Goal: Task Accomplishment & Management: Use online tool/utility

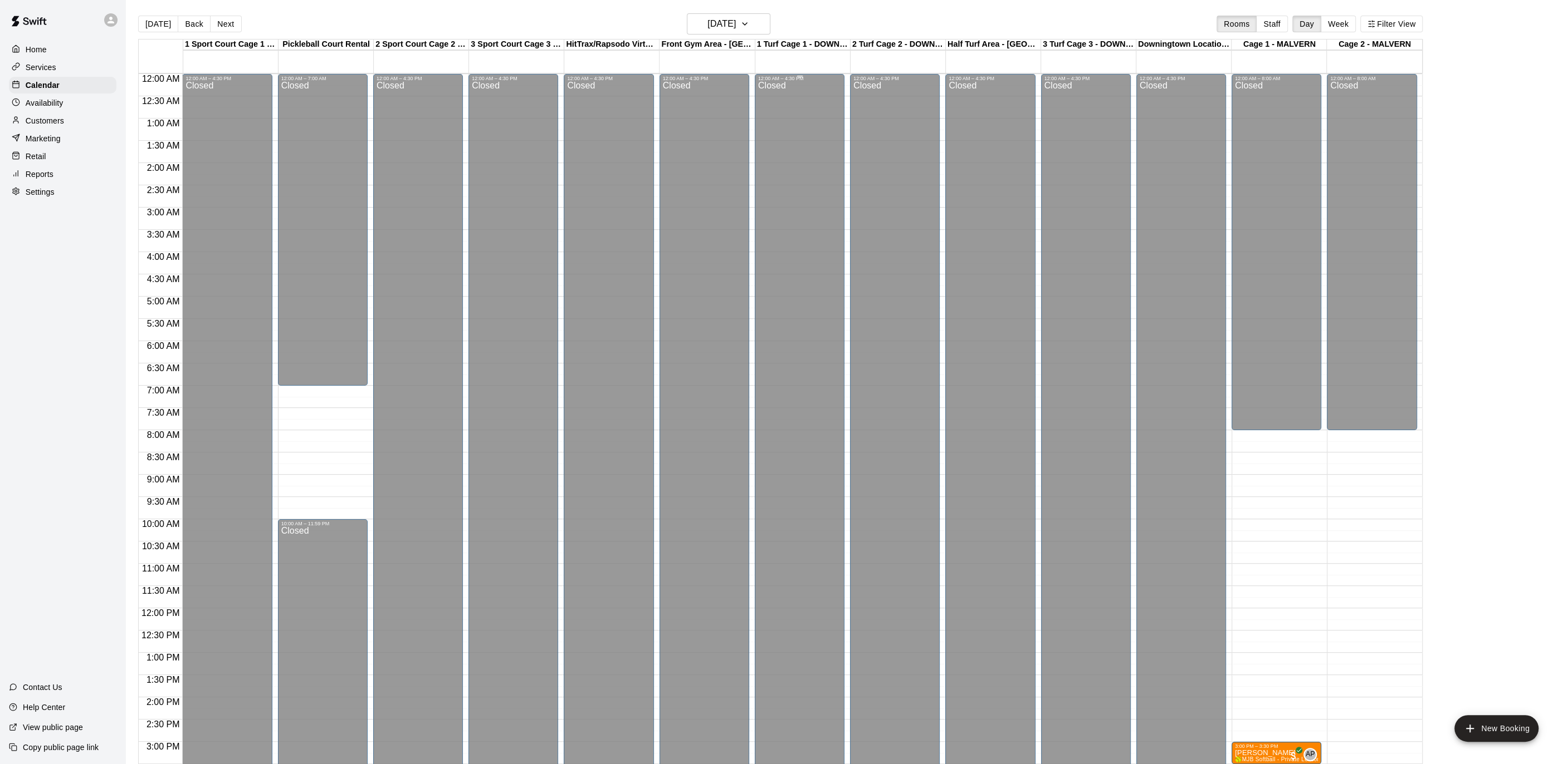
scroll to position [331, 0]
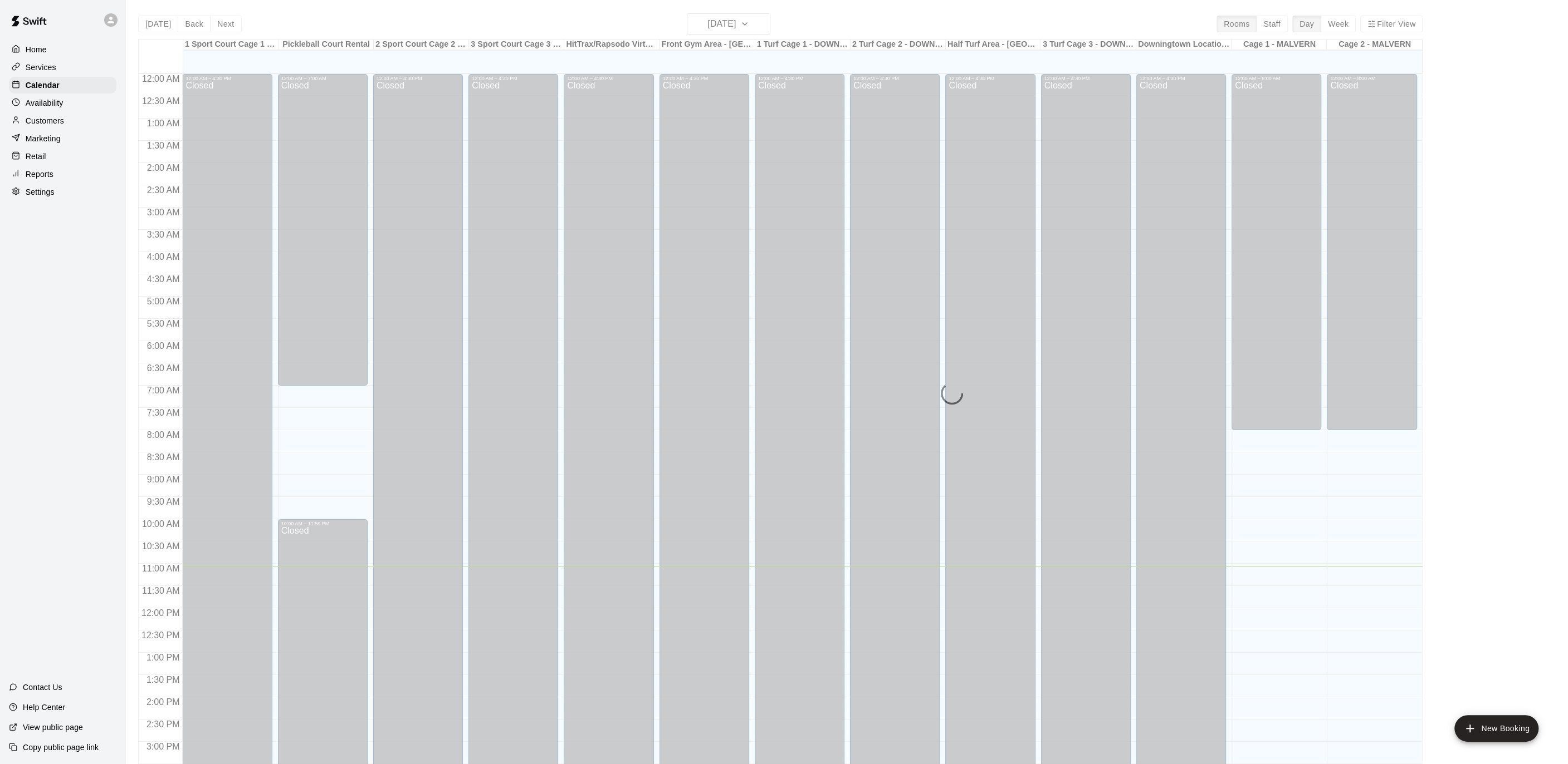
scroll to position [331, 0]
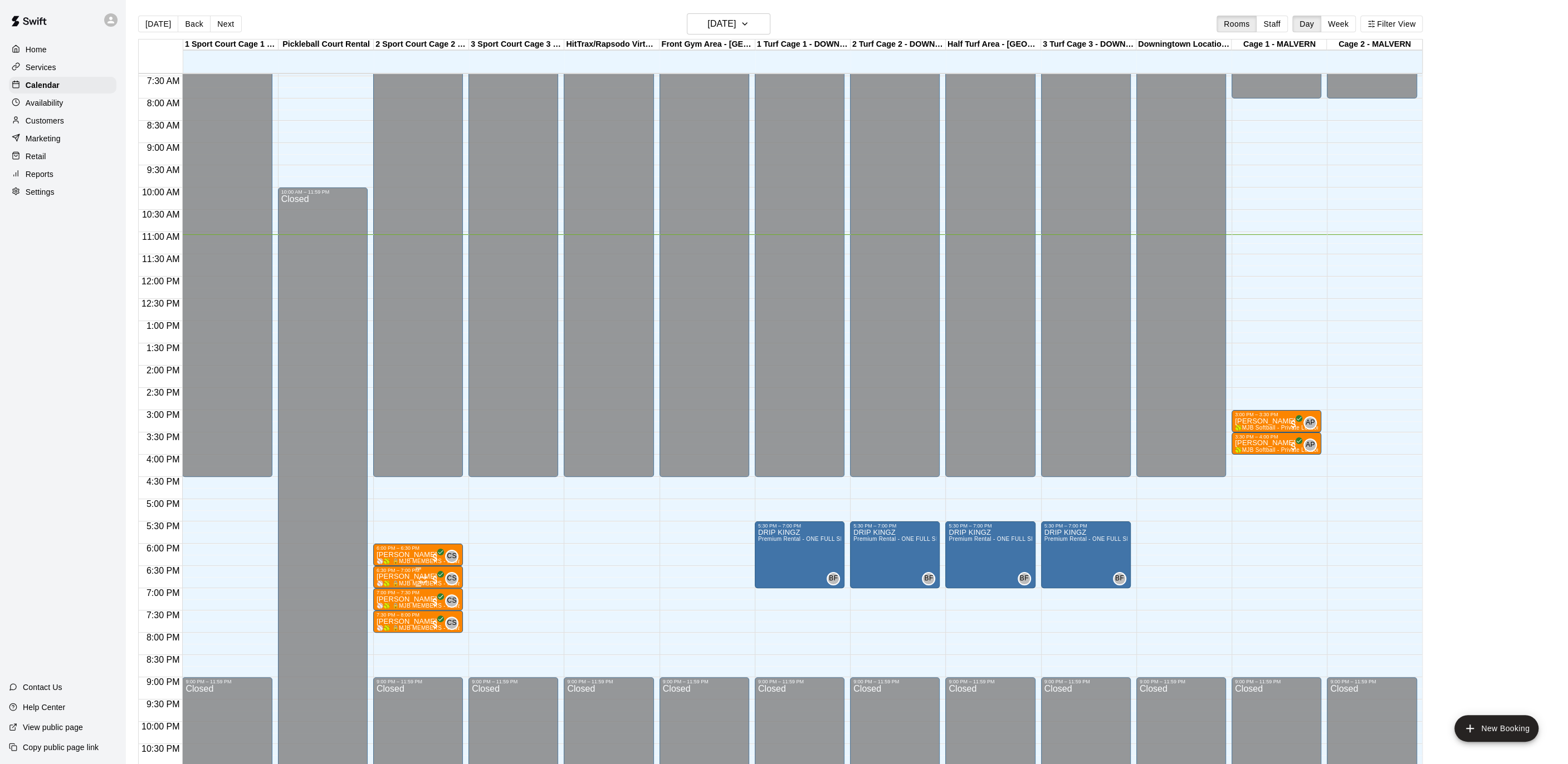
click at [414, 577] on p "[PERSON_NAME]" at bounding box center [418, 577] width 83 height 0
click at [563, 515] on div at bounding box center [784, 382] width 1568 height 764
click at [57, 115] on p "Customers" at bounding box center [44, 121] width 39 height 11
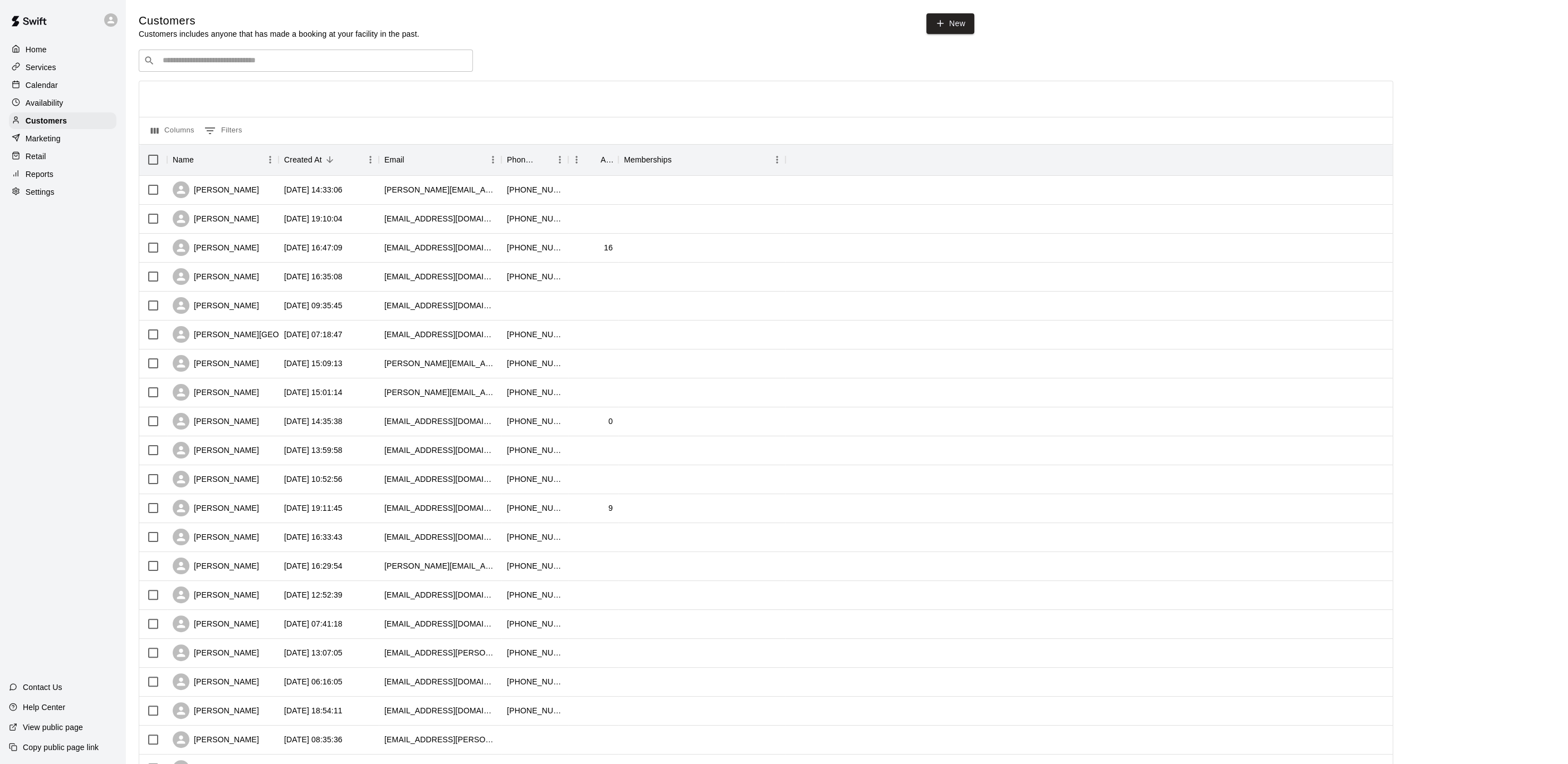
click at [265, 54] on div "​ ​" at bounding box center [306, 61] width 334 height 22
type input "******"
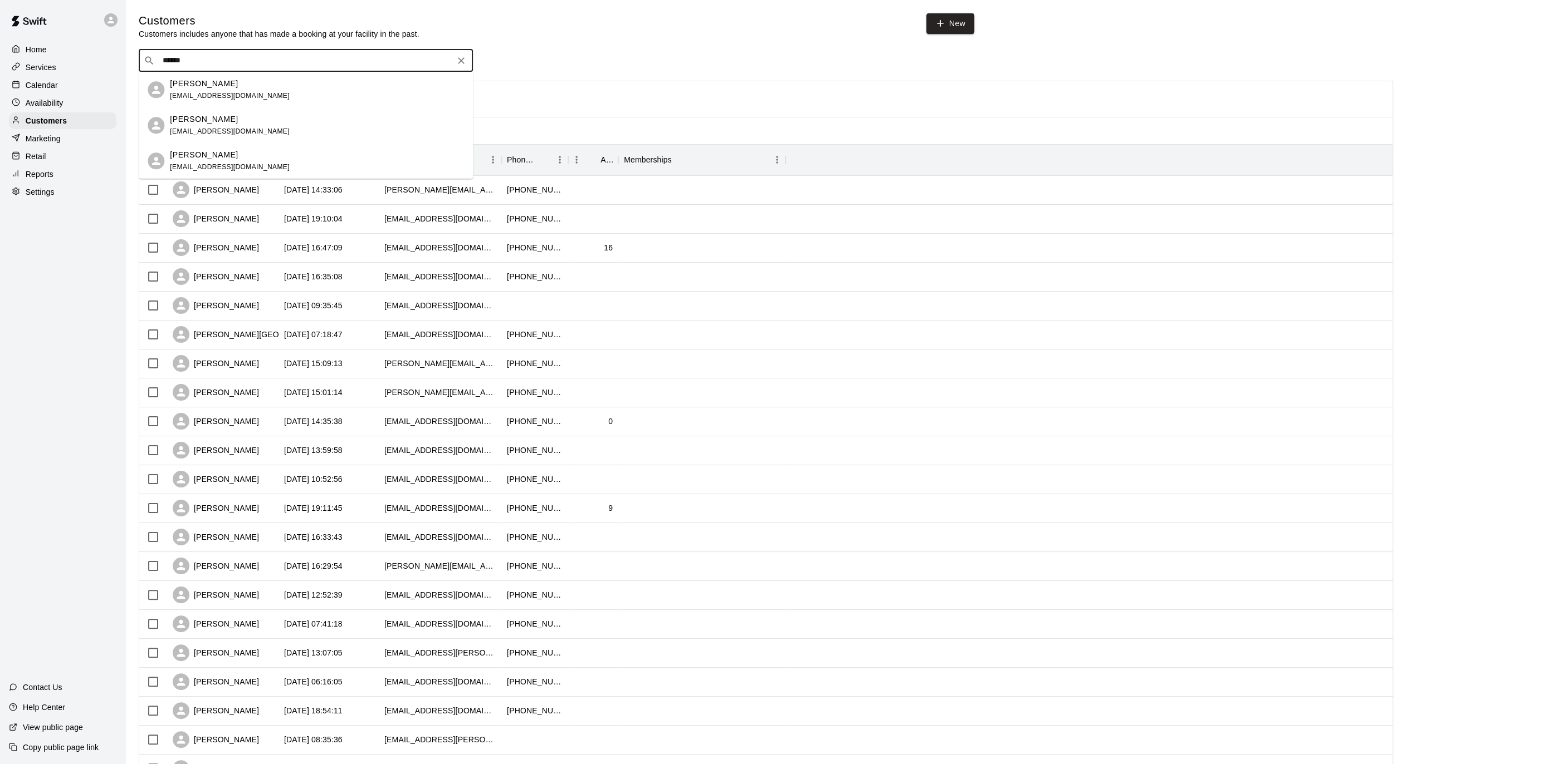
click at [249, 93] on span "themccauleyfamily52@gmail.com" at bounding box center [230, 96] width 119 height 8
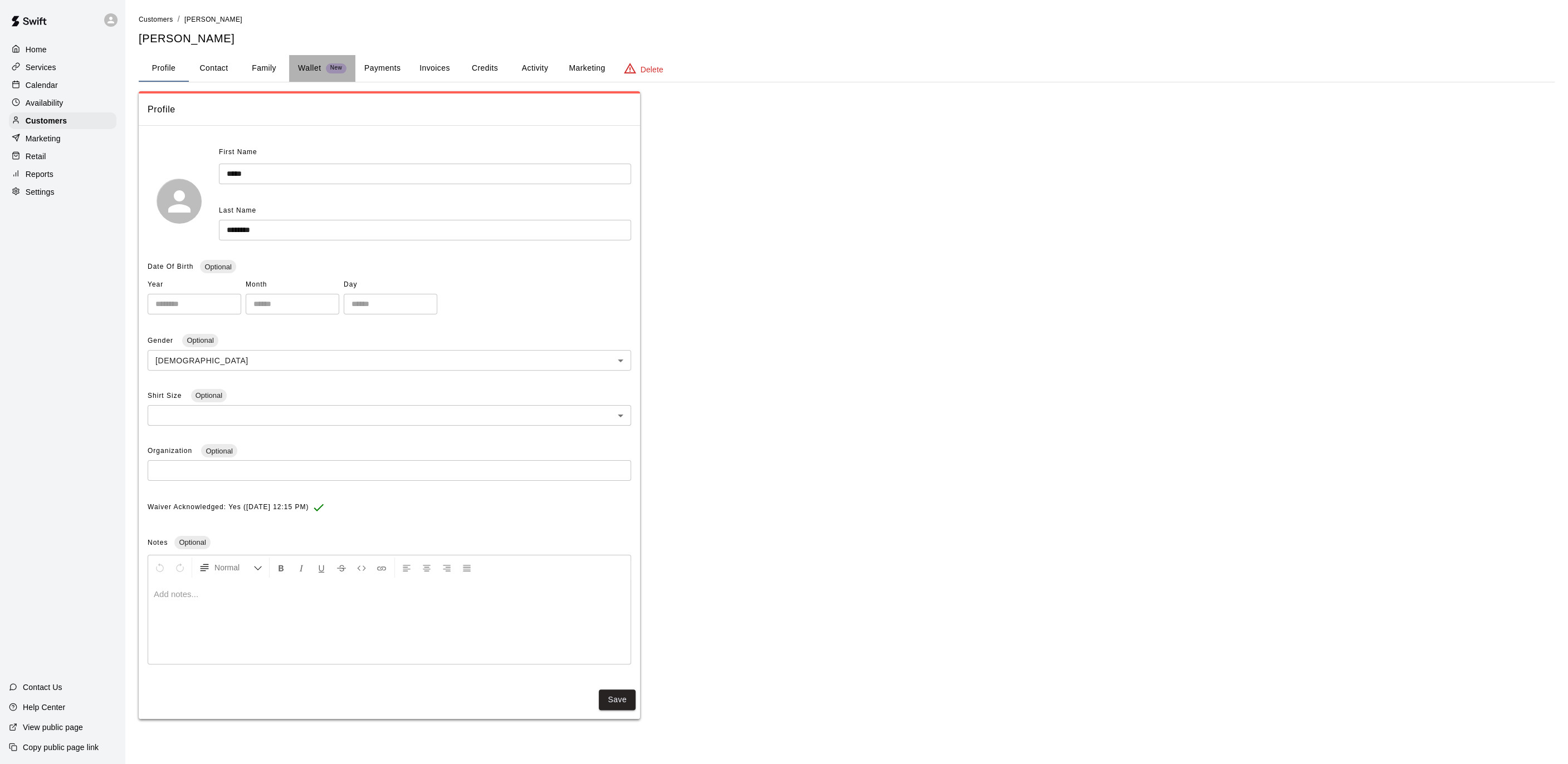
drag, startPoint x: 346, startPoint y: 55, endPoint x: 367, endPoint y: 58, distance: 21.2
click at [346, 55] on button "Wallet New" at bounding box center [322, 68] width 66 height 27
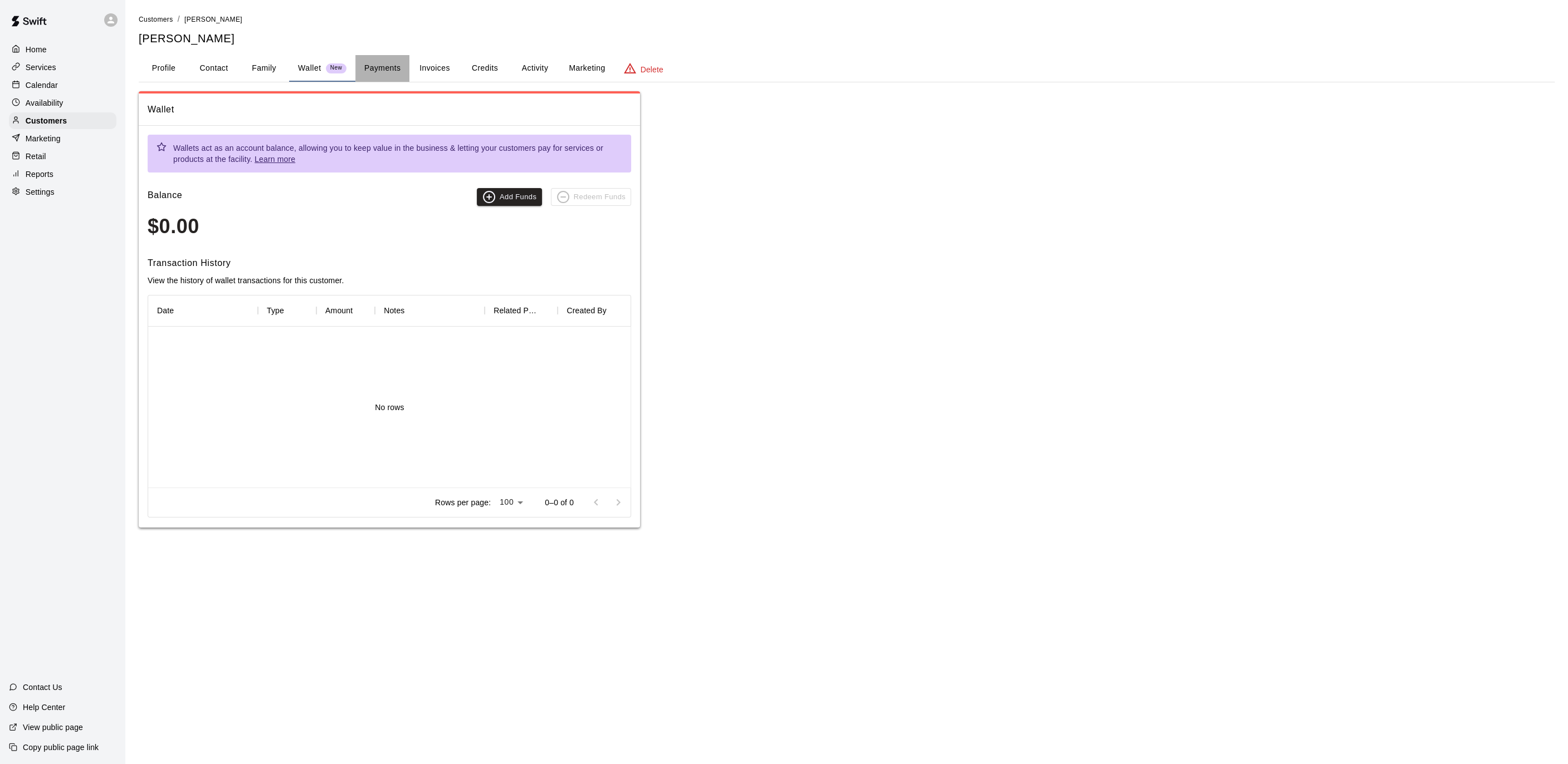
click at [375, 60] on button "Payments" at bounding box center [382, 68] width 54 height 27
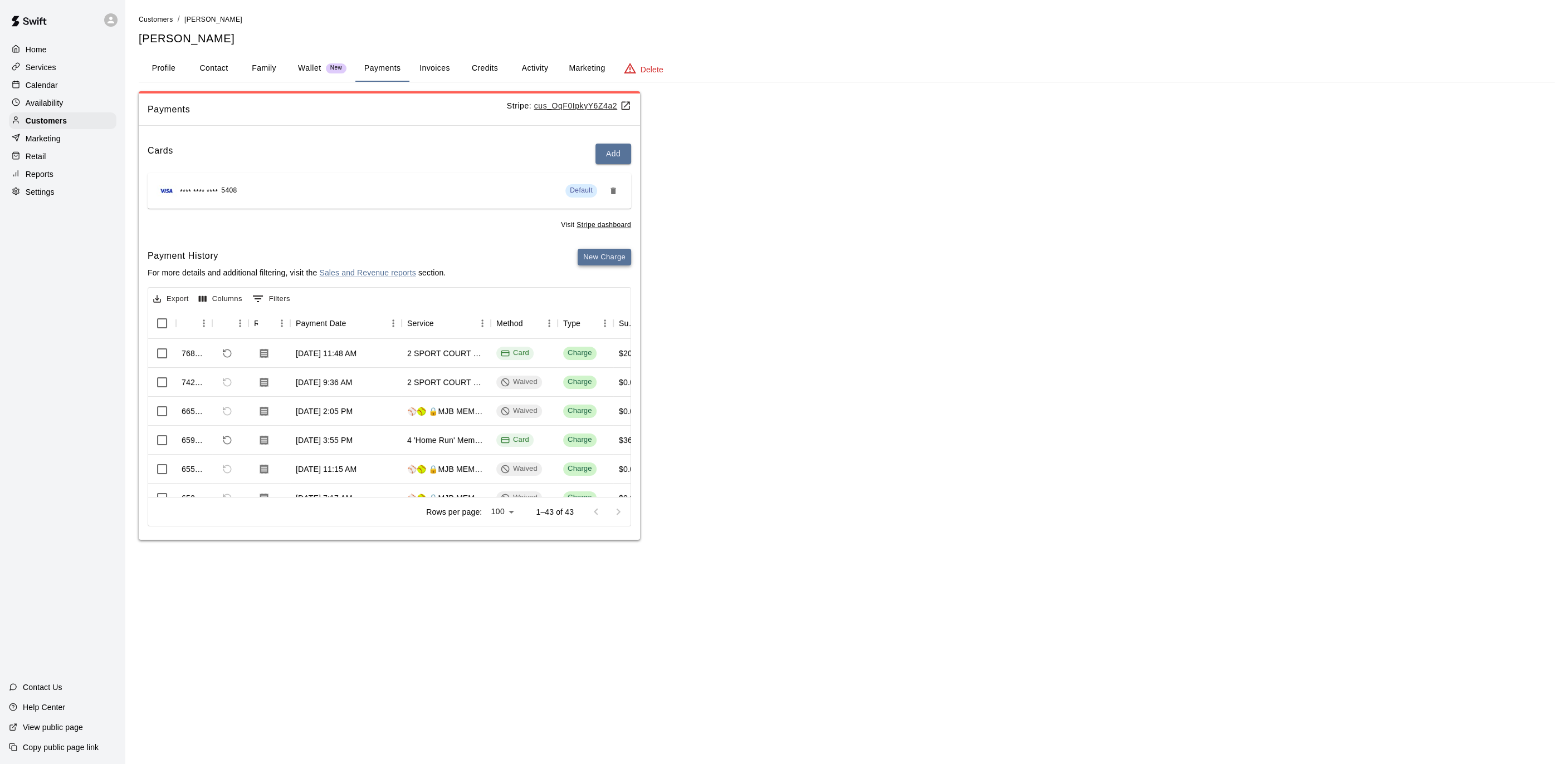
click at [610, 261] on button "New Charge" at bounding box center [604, 257] width 53 height 18
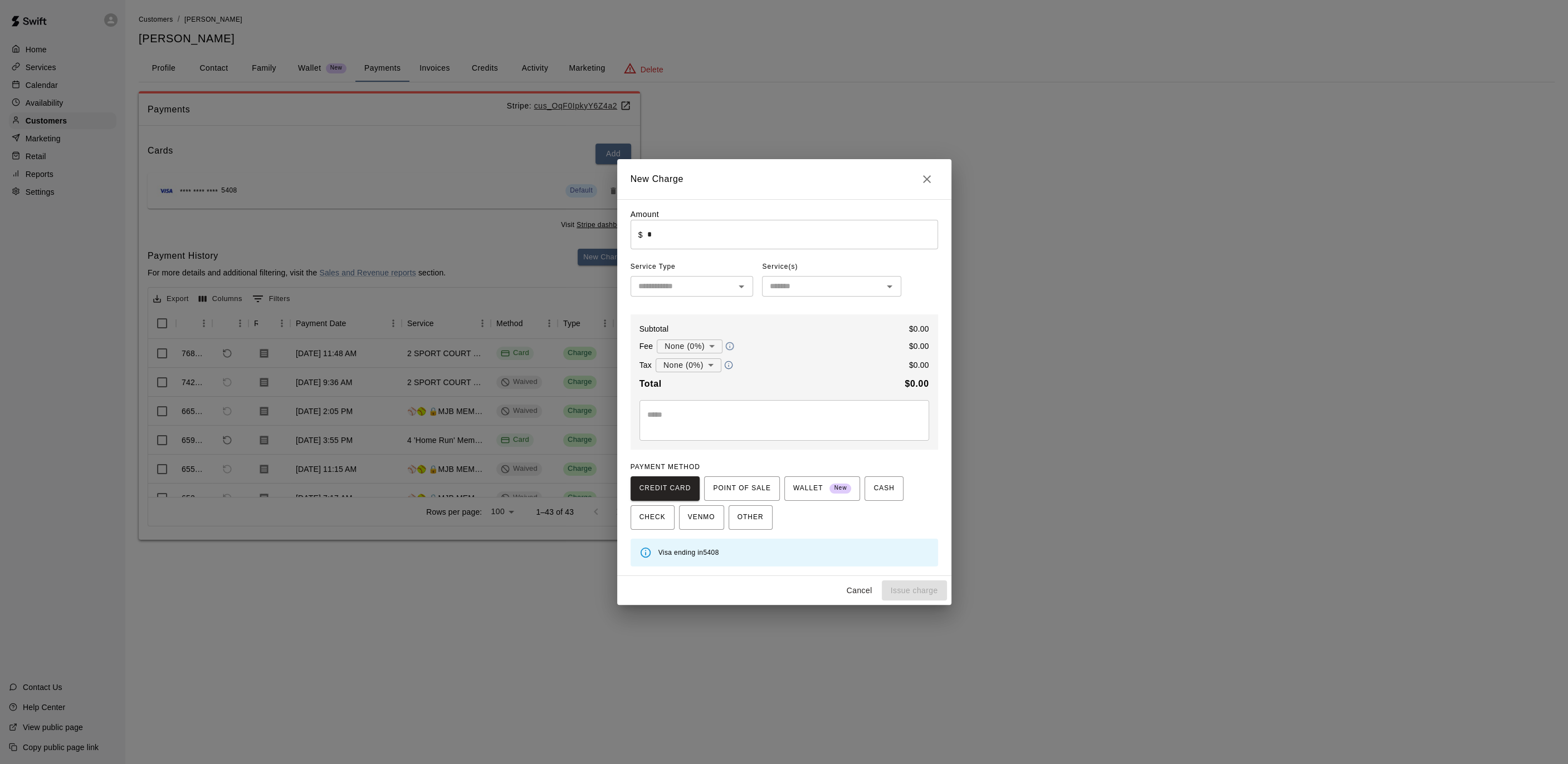
click at [680, 243] on input "*" at bounding box center [792, 235] width 291 height 29
type input "*****"
drag, startPoint x: 706, startPoint y: 282, endPoint x: 705, endPoint y: 292, distance: 10.0
click at [706, 282] on input "text" at bounding box center [683, 286] width 98 height 14
click at [698, 322] on li "Lessons" at bounding box center [691, 329] width 123 height 18
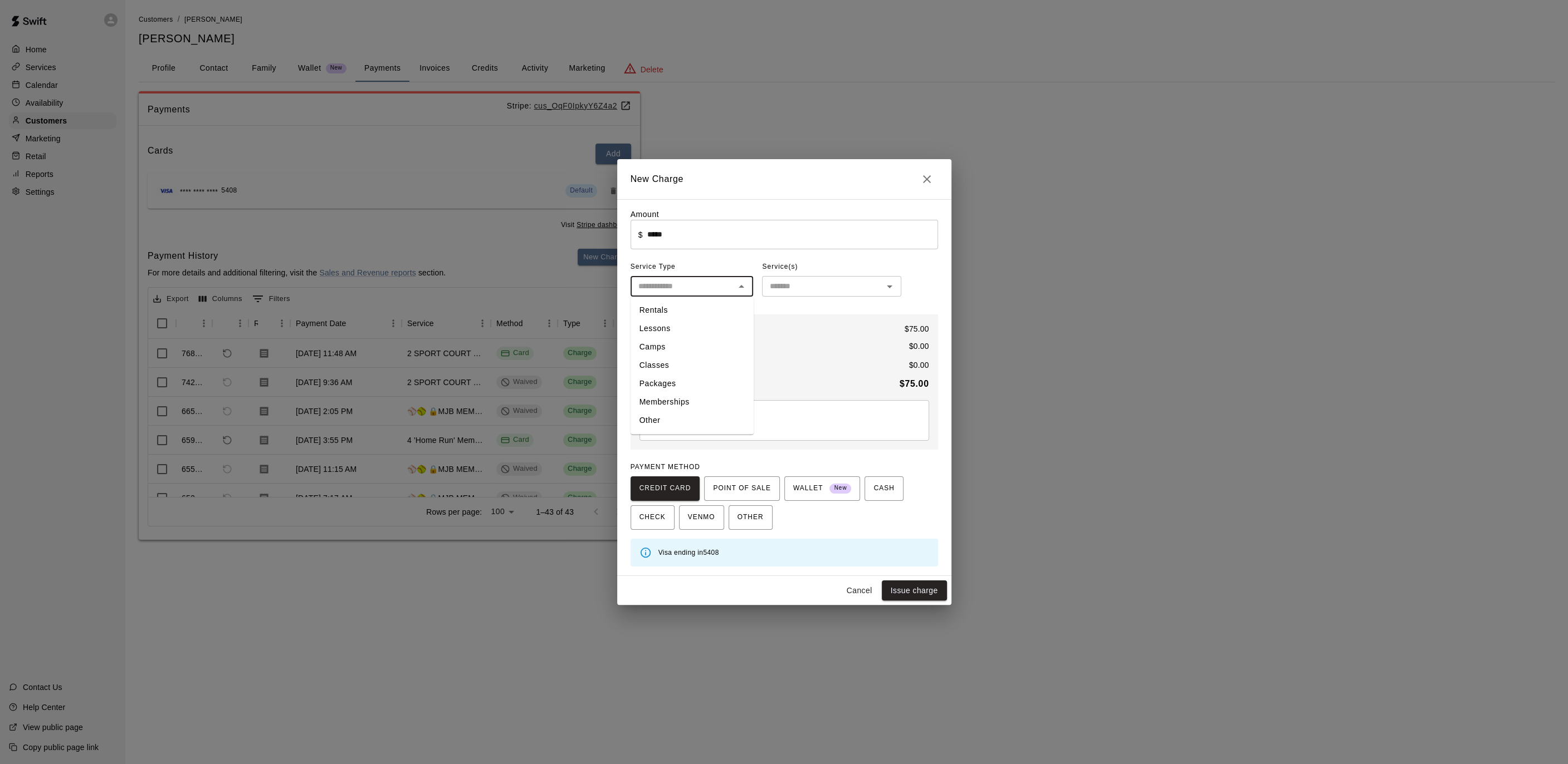
type input "*******"
drag, startPoint x: 801, startPoint y: 307, endPoint x: 804, endPoint y: 295, distance: 12.4
click at [801, 306] on div "Amount ​ $ ***** ​ Service Type ******* ​ Service(s) ​ Subtotal $ 75.00 Fee Non…" at bounding box center [784, 388] width 308 height 358
click at [804, 294] on input "text" at bounding box center [822, 286] width 115 height 14
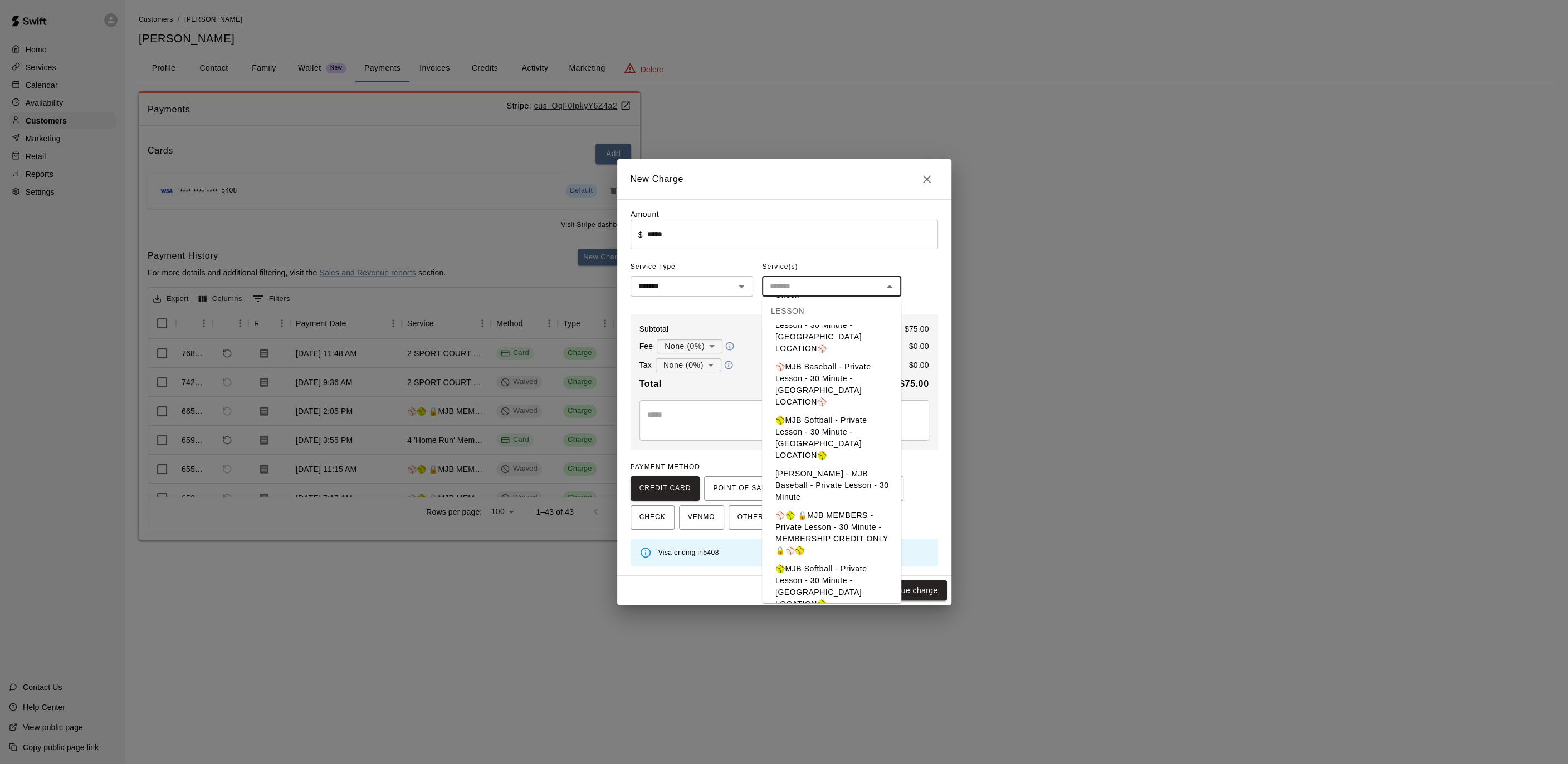
scroll to position [181, 0]
click at [821, 511] on li "⚾️🥎 🔒MJB MEMBERS - Private Lesson - 30 Minute - MEMBERSHIP CREDIT ONLY🔒⚾️🥎" at bounding box center [832, 537] width 139 height 53
type input "**********"
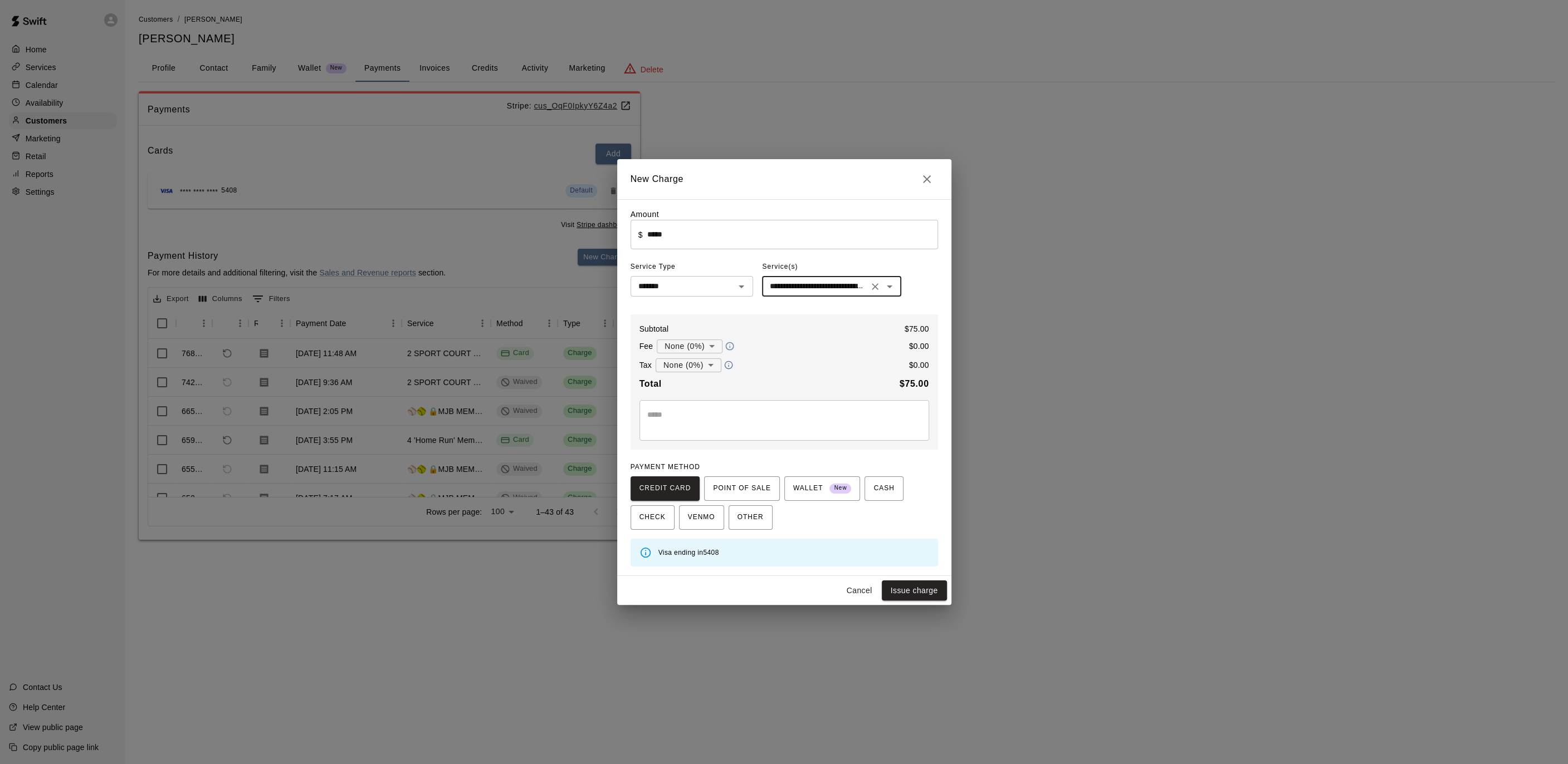
click at [705, 411] on textarea at bounding box center [784, 421] width 274 height 22
type textarea "**********"
click at [906, 589] on button "Issue charge" at bounding box center [914, 591] width 65 height 20
type input "*"
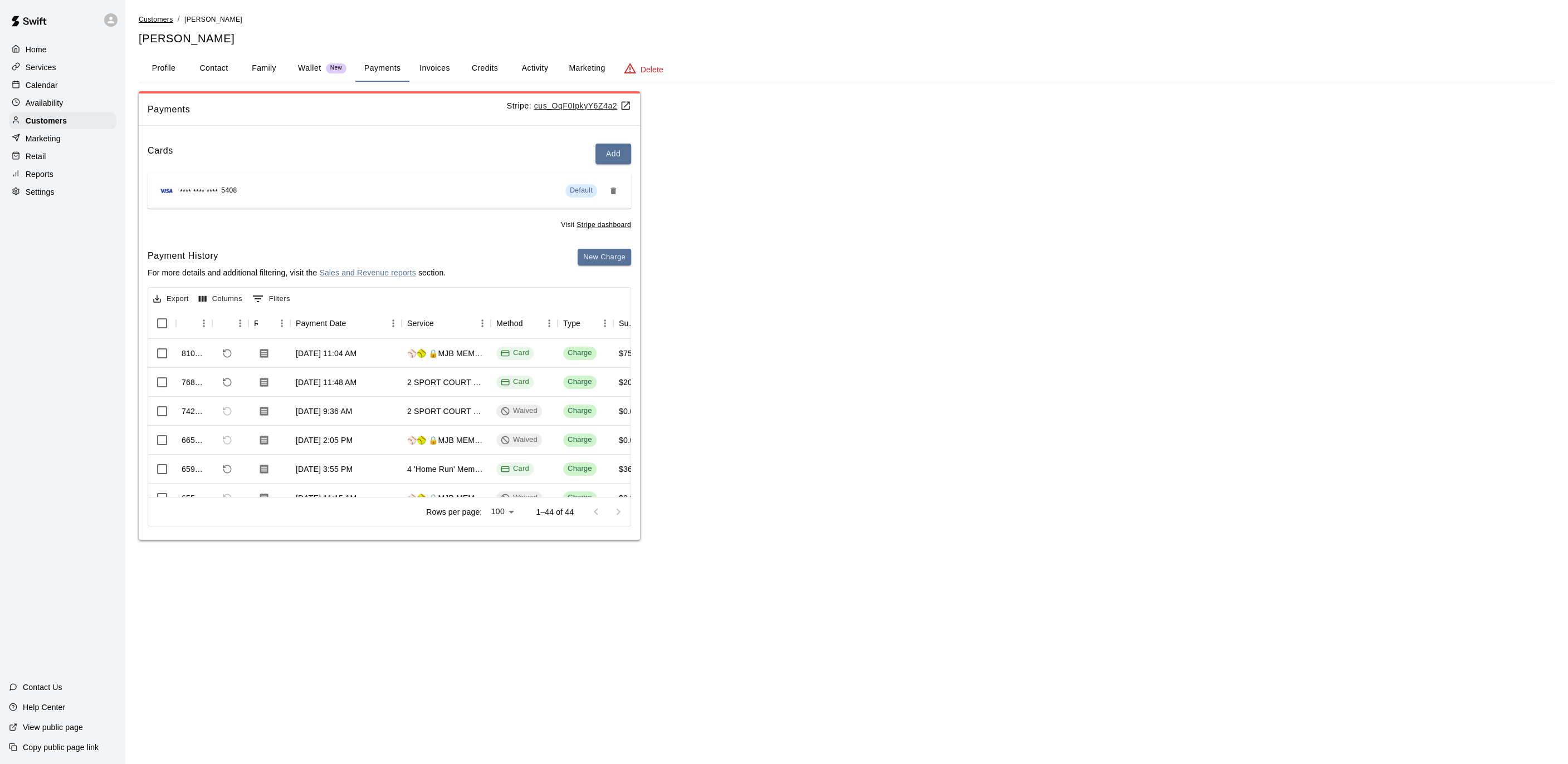
click at [159, 16] on span "Customers" at bounding box center [155, 19] width 34 height 8
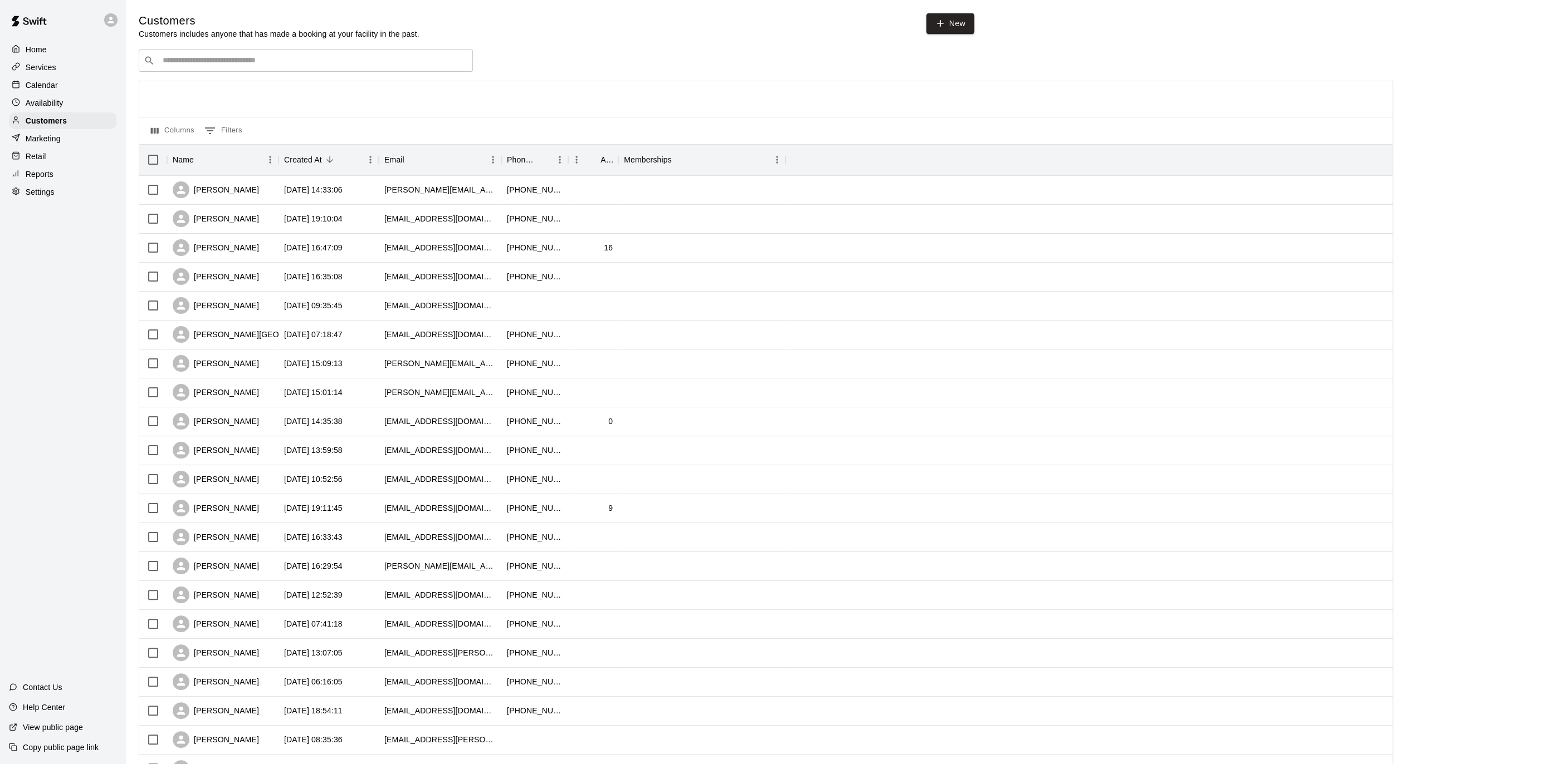
click at [367, 56] on input "Search customers by name or email" at bounding box center [313, 60] width 308 height 11
type input "*"
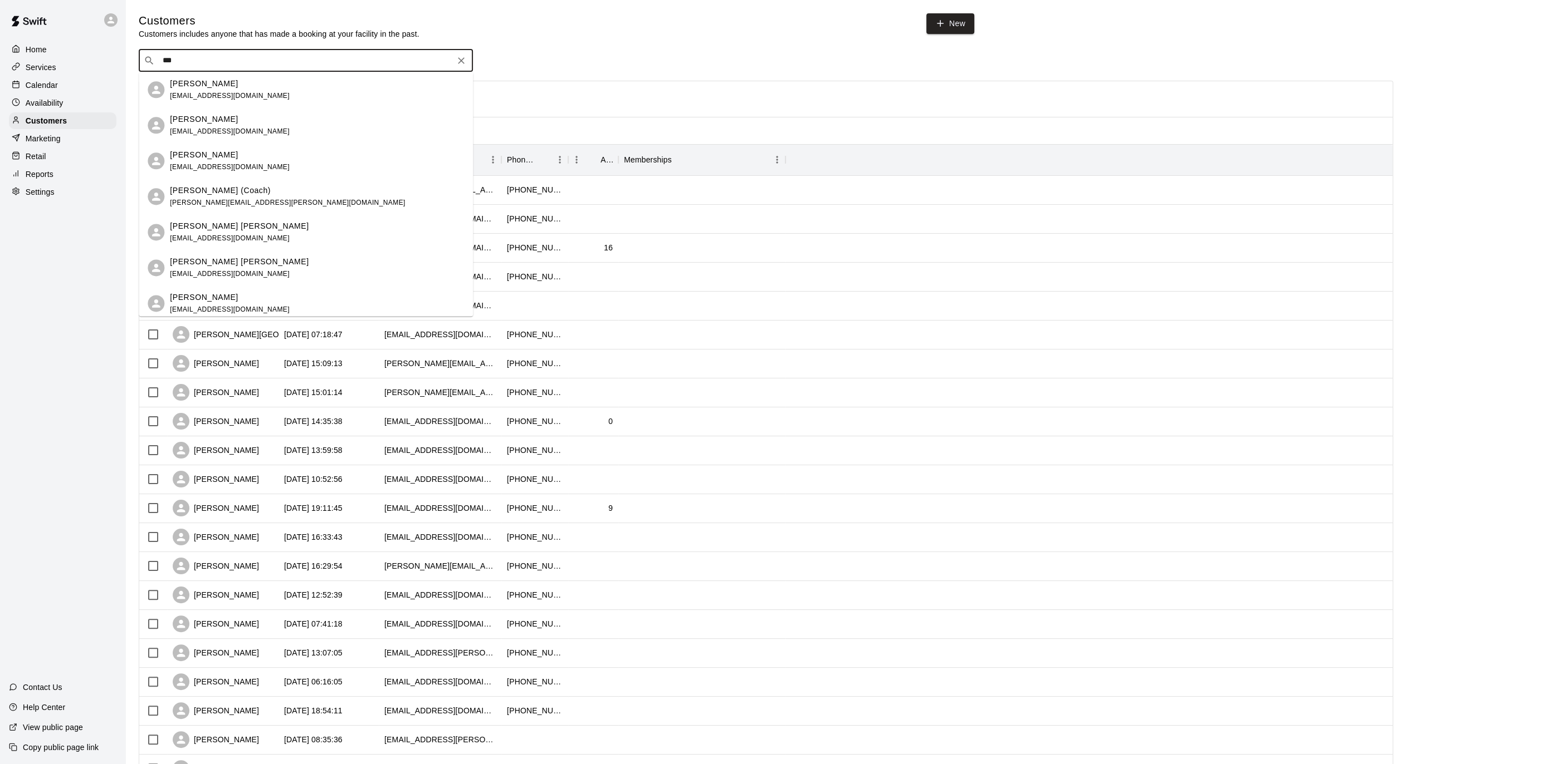
type input "****"
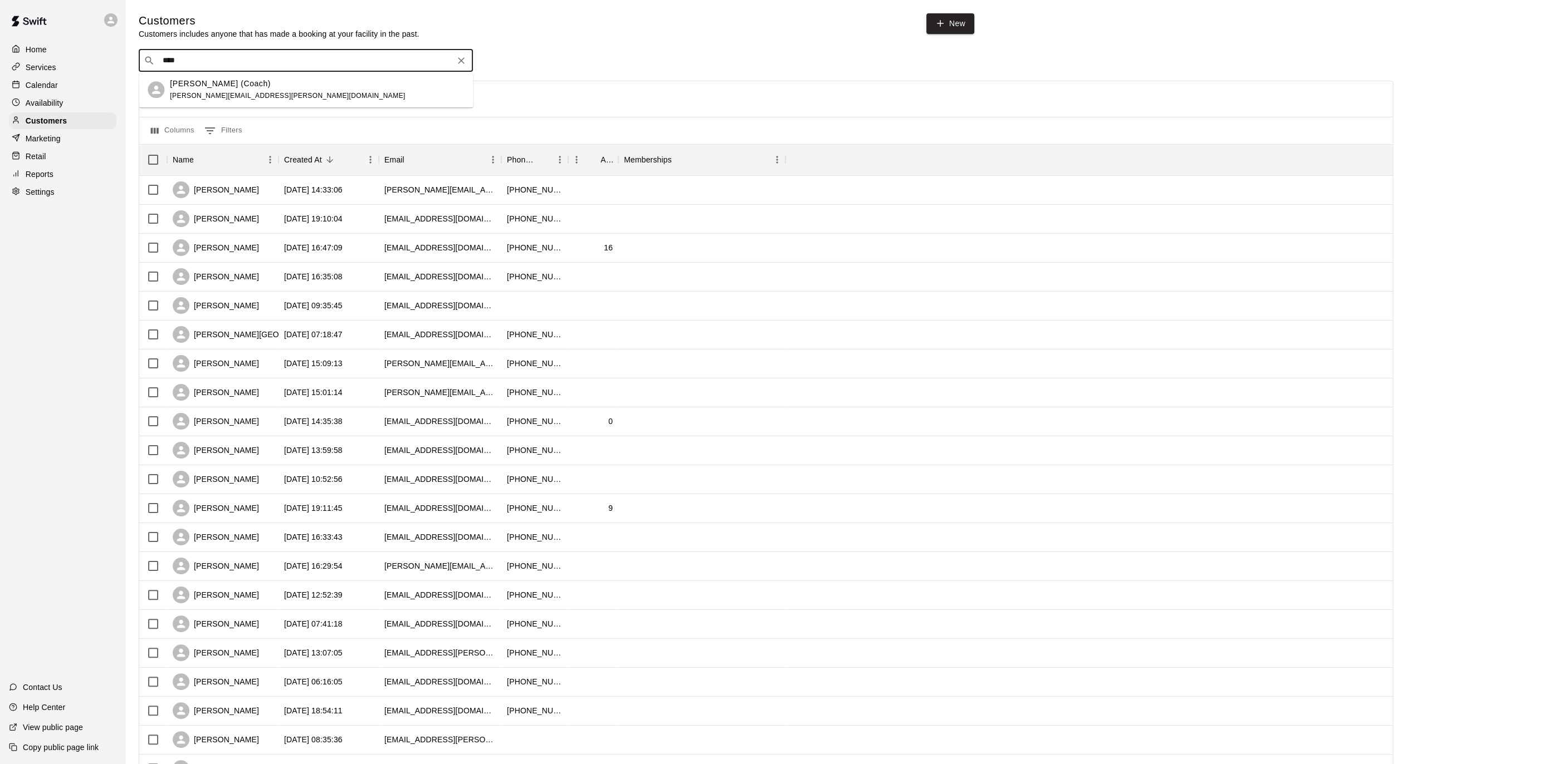
click at [242, 98] on span "joseph.falkinburg@pegasusfastpitch.com" at bounding box center [287, 96] width 235 height 8
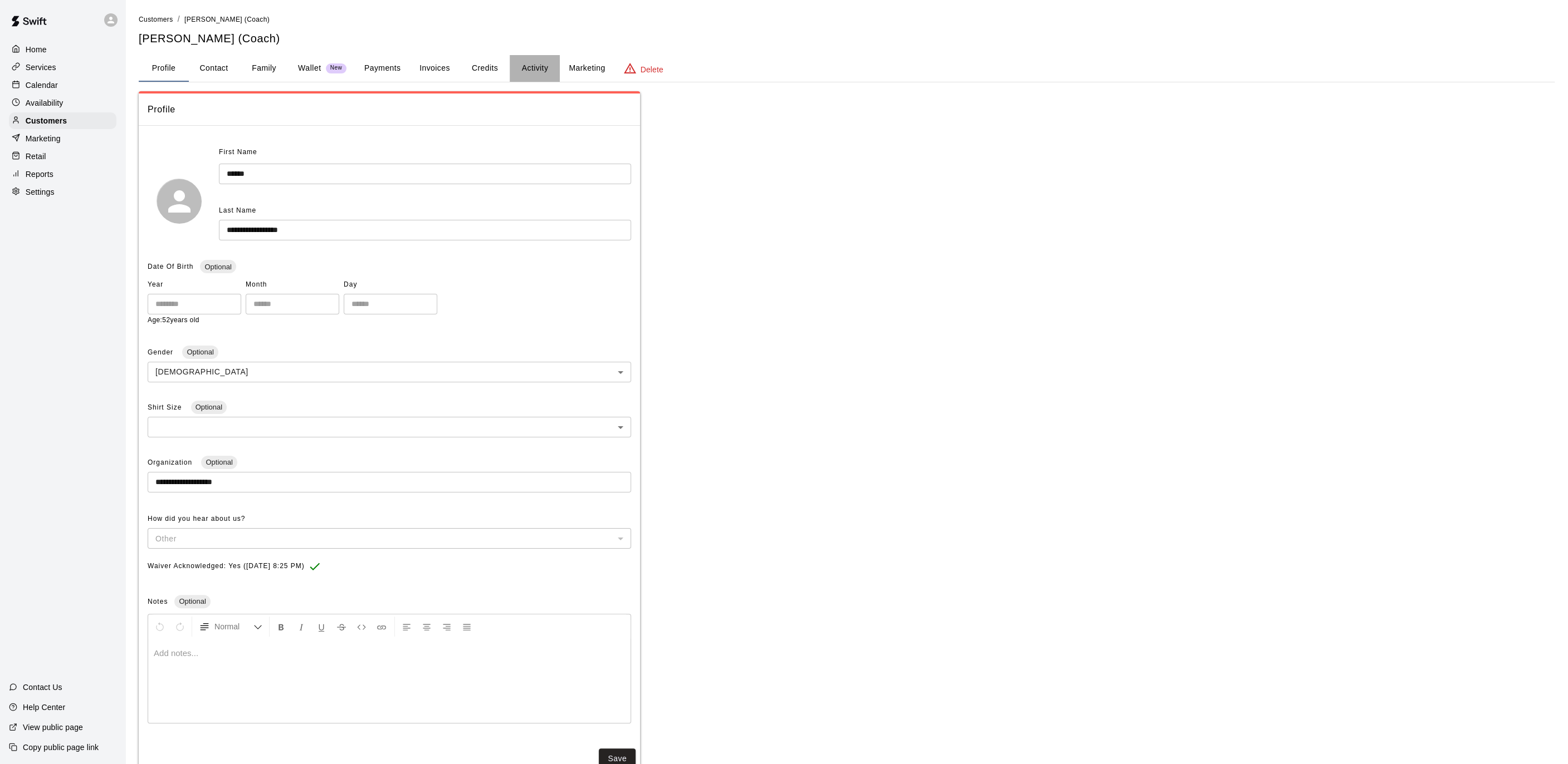
click at [537, 66] on button "Activity" at bounding box center [534, 68] width 50 height 27
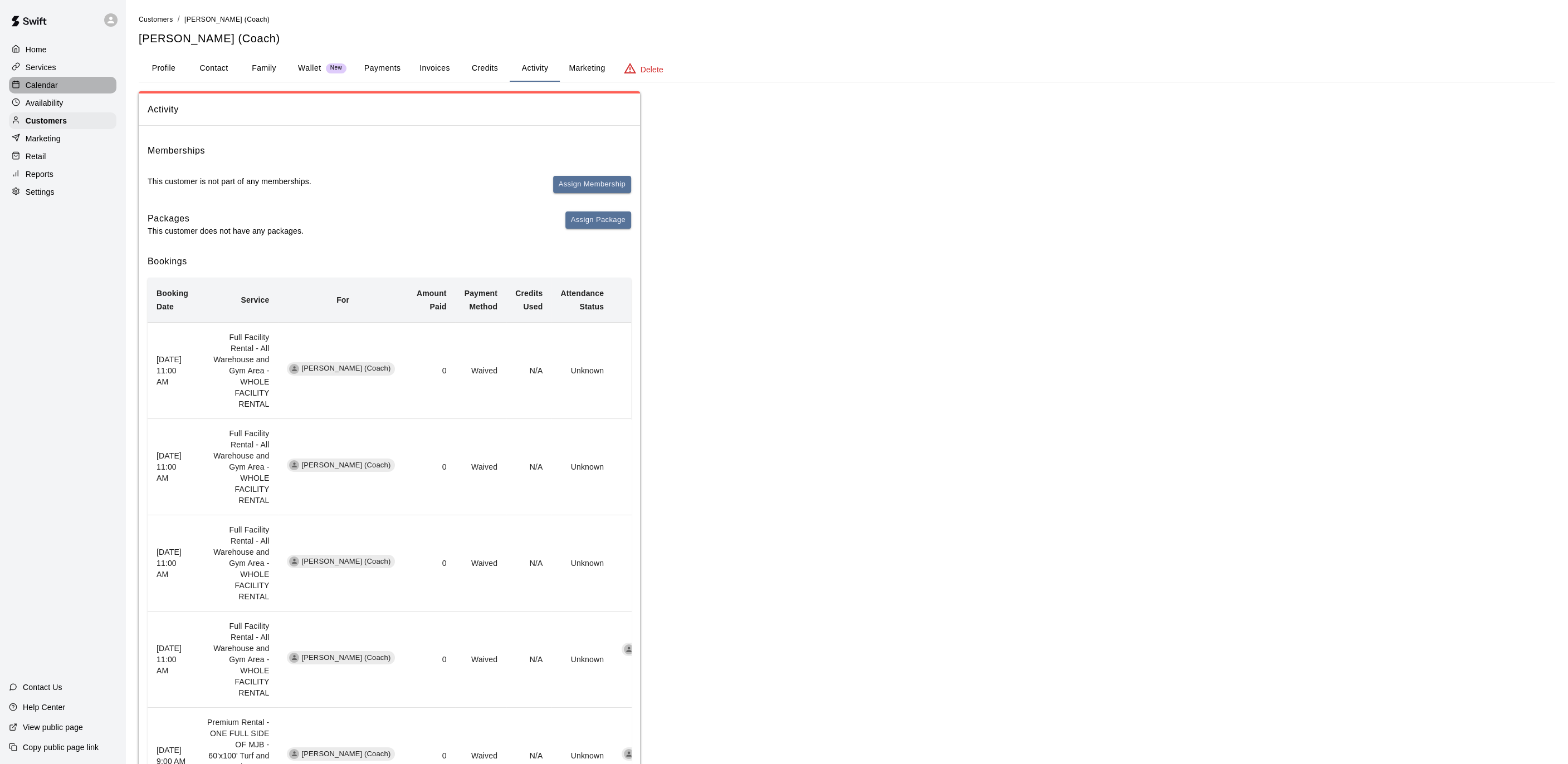
click at [39, 80] on p "Calendar" at bounding box center [41, 85] width 32 height 11
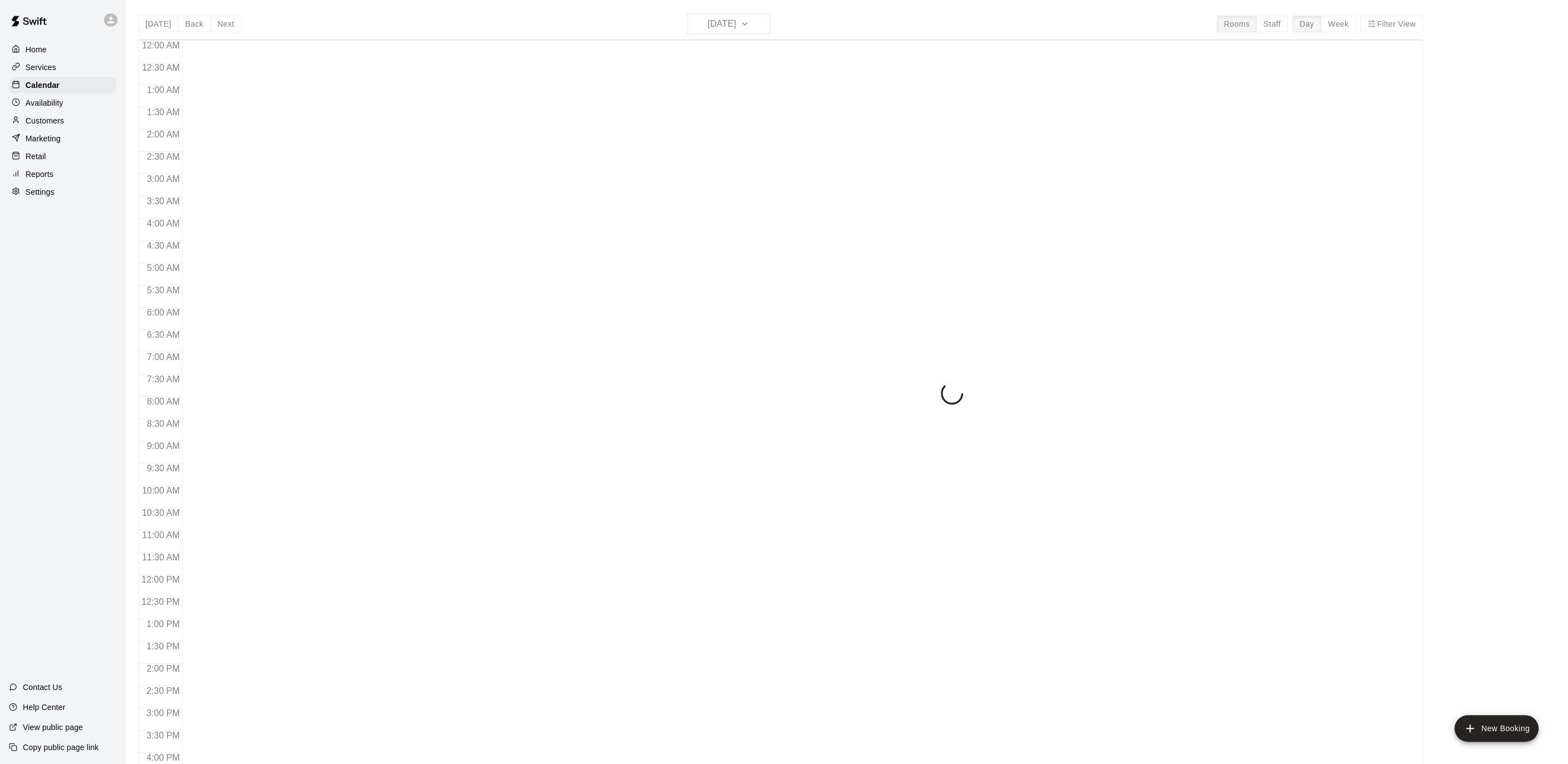
scroll to position [331, 0]
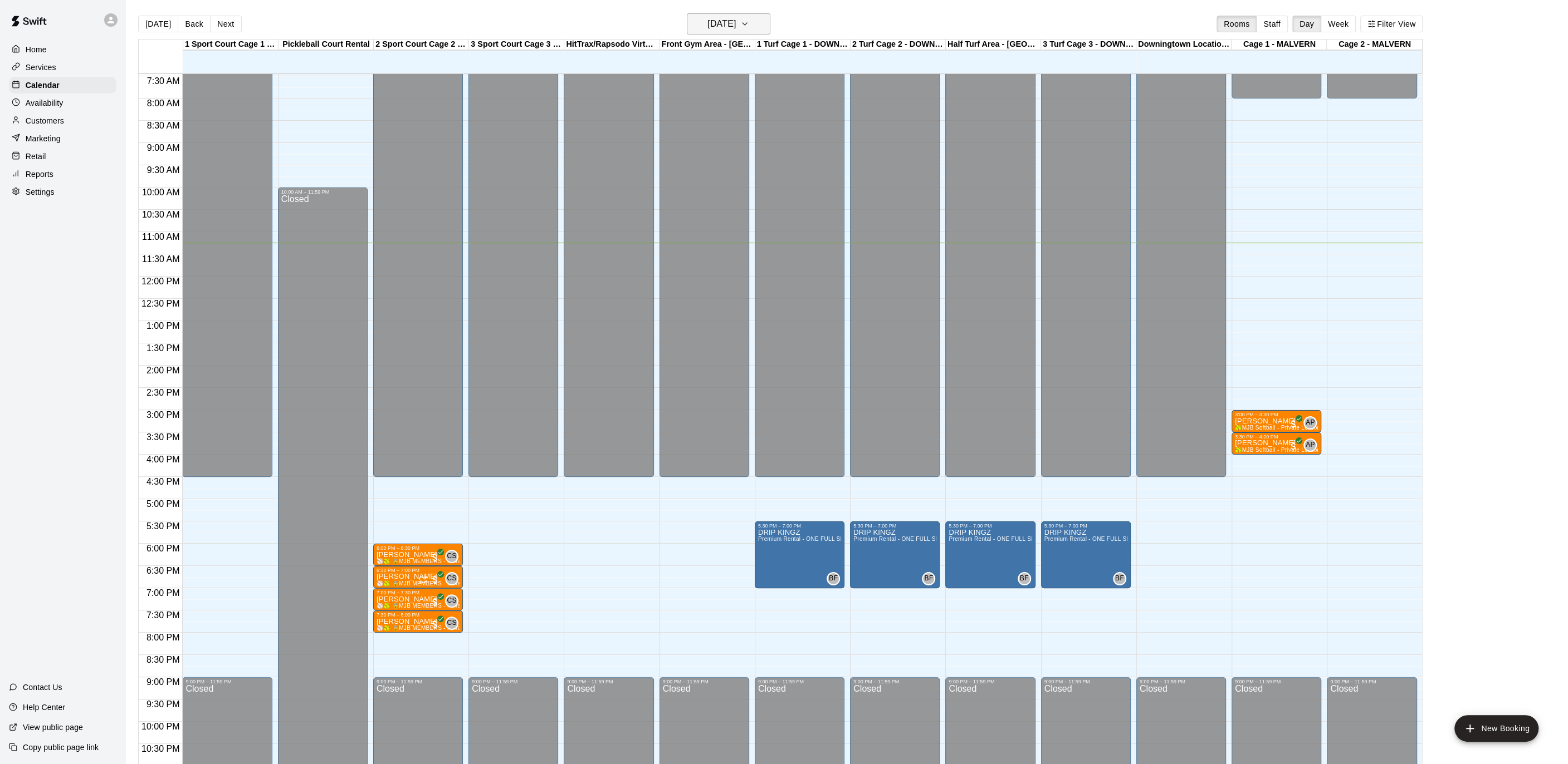
click at [749, 25] on icon "button" at bounding box center [745, 24] width 9 height 13
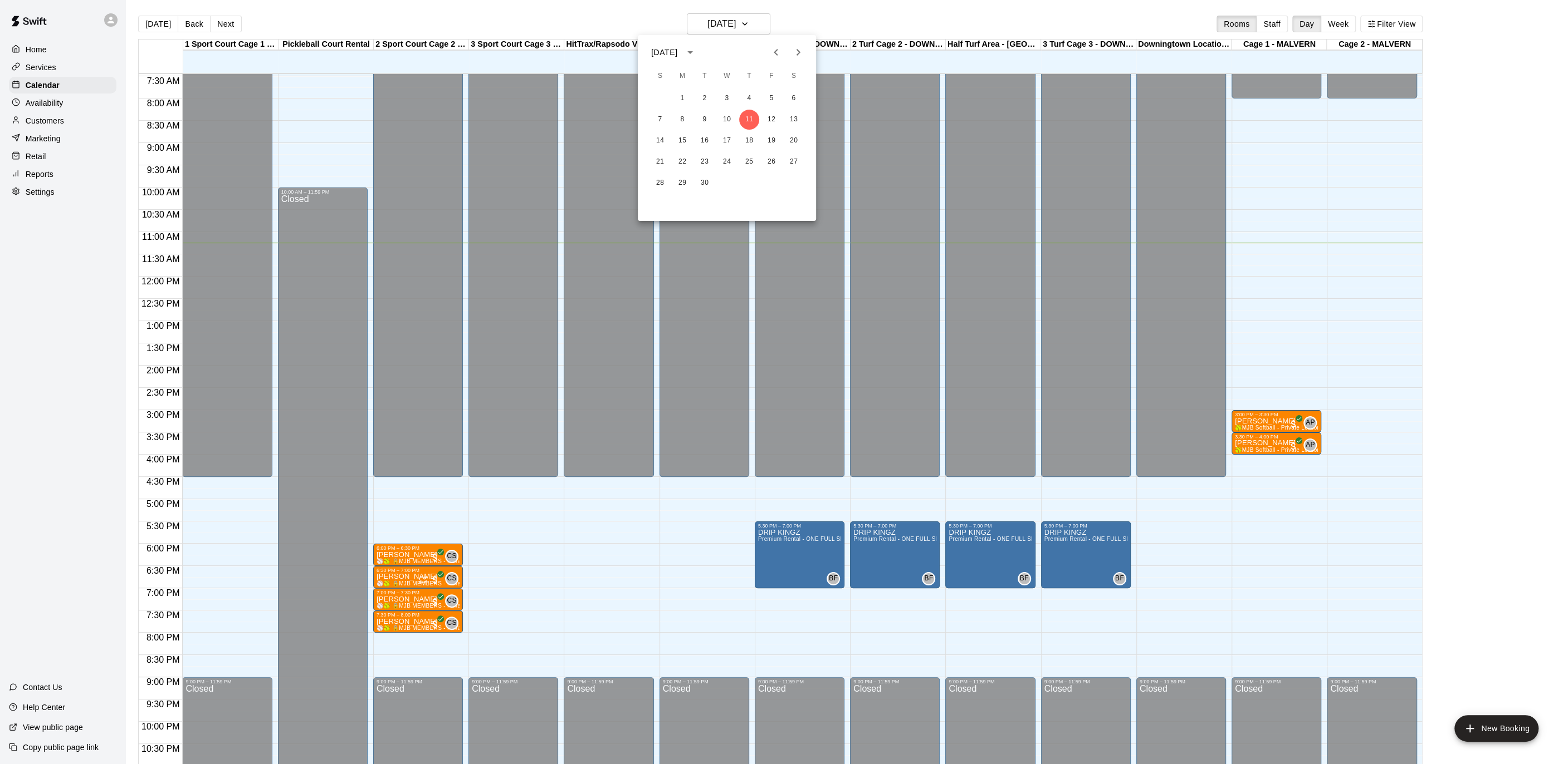
click at [798, 55] on icon "Next month" at bounding box center [798, 52] width 13 height 13
click at [662, 165] on button "16" at bounding box center [660, 162] width 20 height 20
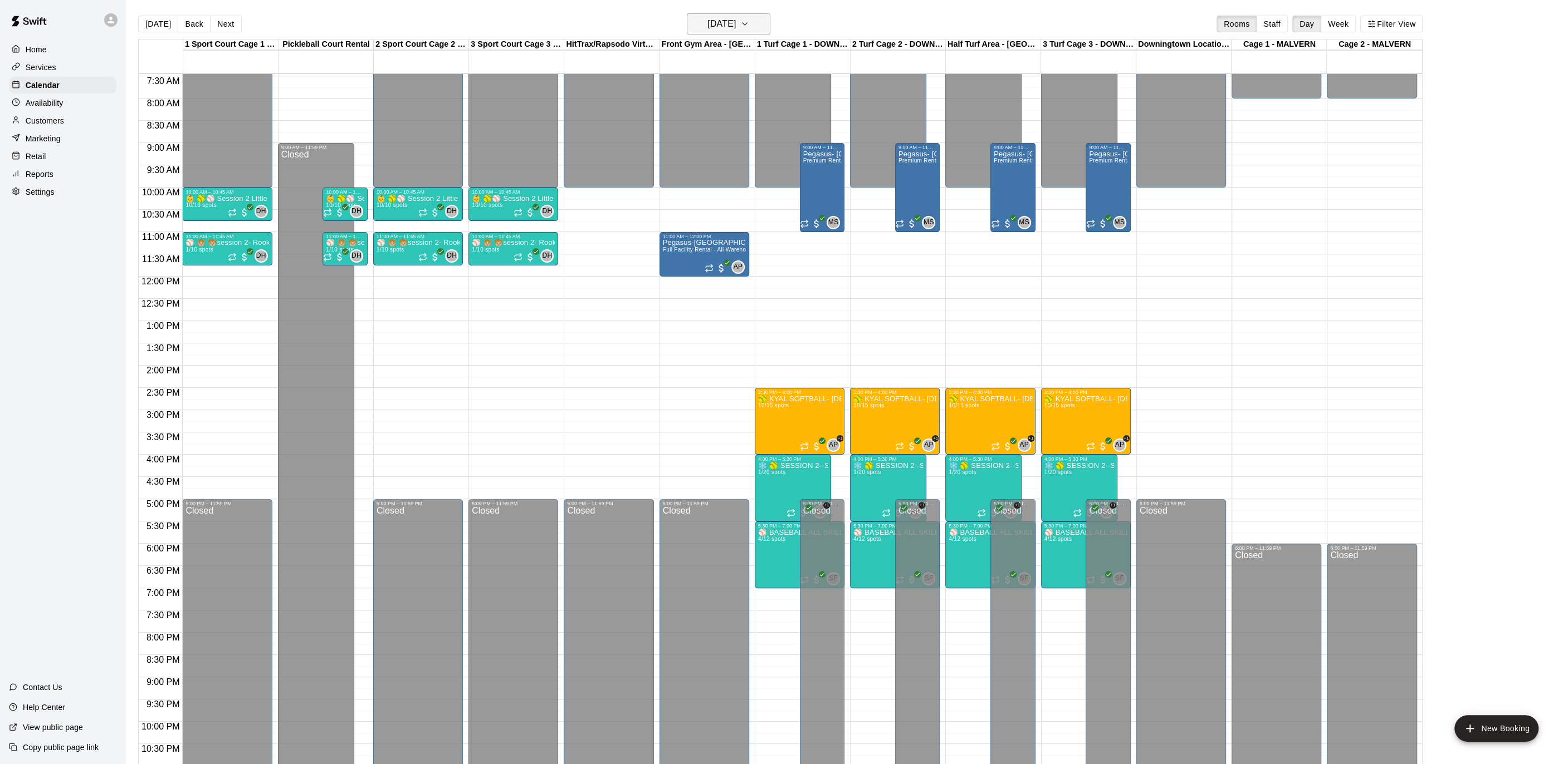
click at [748, 13] on button "Sunday Nov 16" at bounding box center [728, 24] width 84 height 21
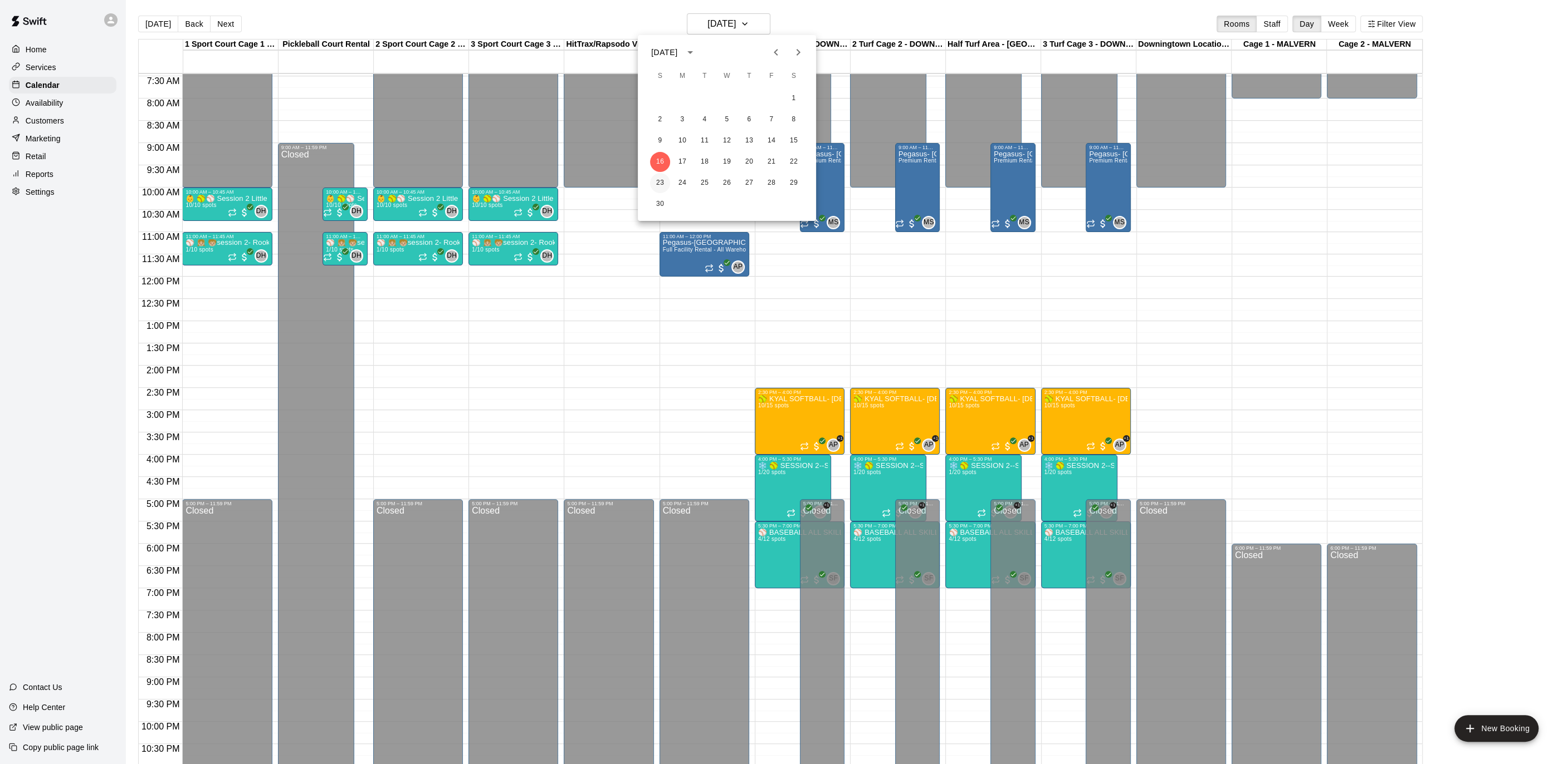
click at [659, 181] on button "23" at bounding box center [660, 183] width 20 height 20
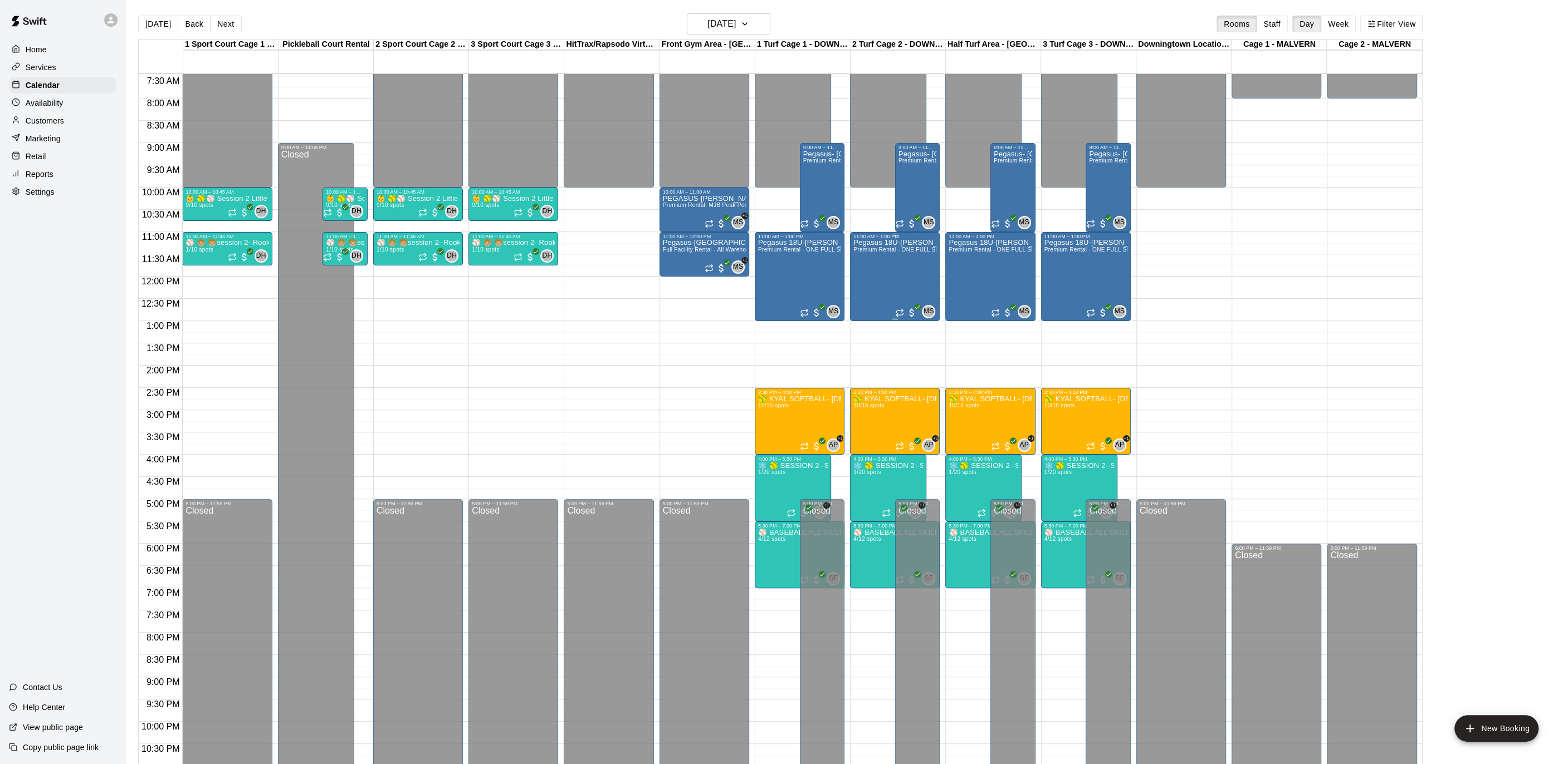
click at [901, 243] on p "Pegasus 18U-Sareyka" at bounding box center [895, 243] width 83 height 0
click at [863, 272] on button "edit" at bounding box center [865, 280] width 22 height 22
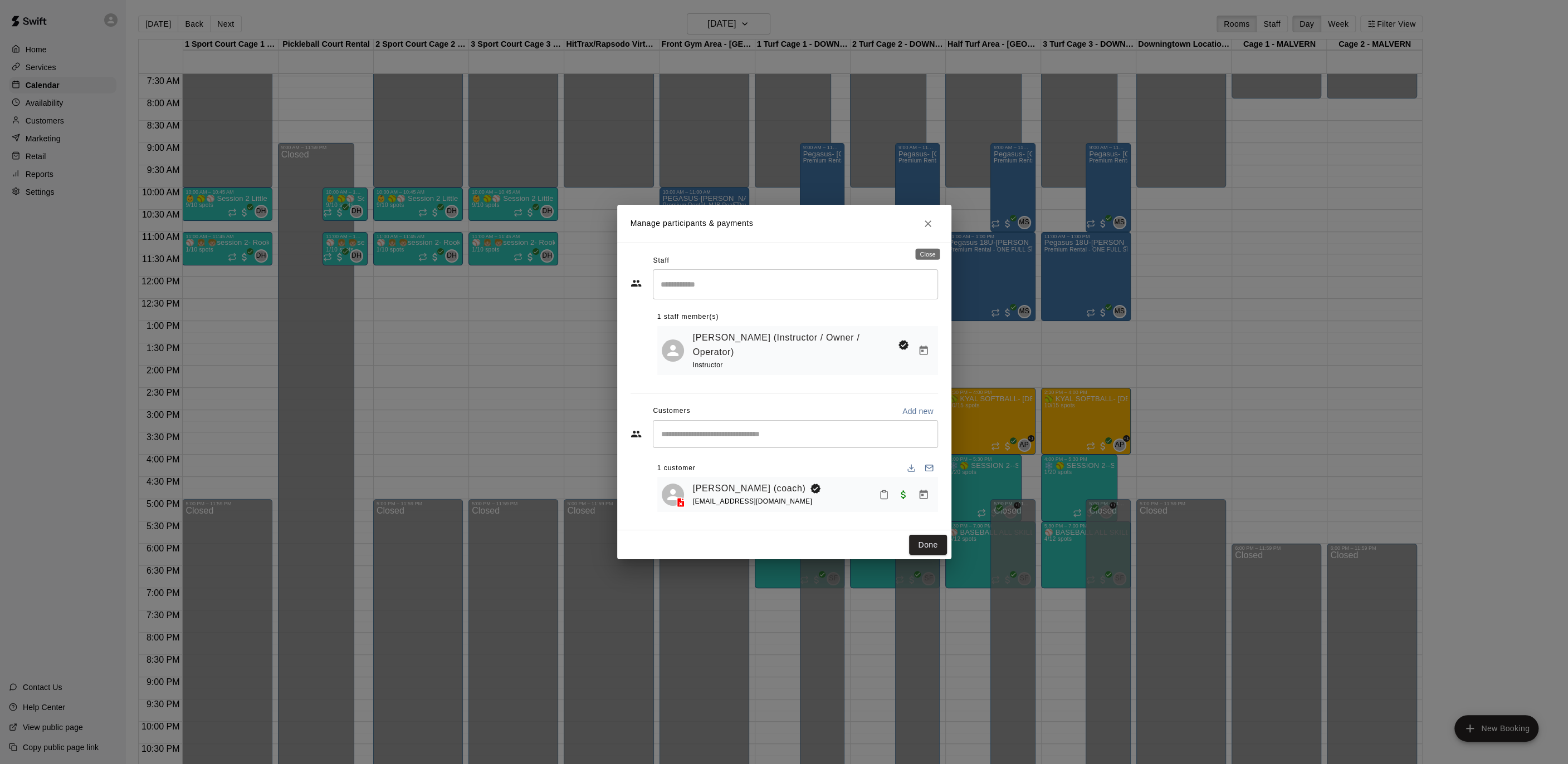
click at [936, 232] on button "Close" at bounding box center [928, 223] width 20 height 20
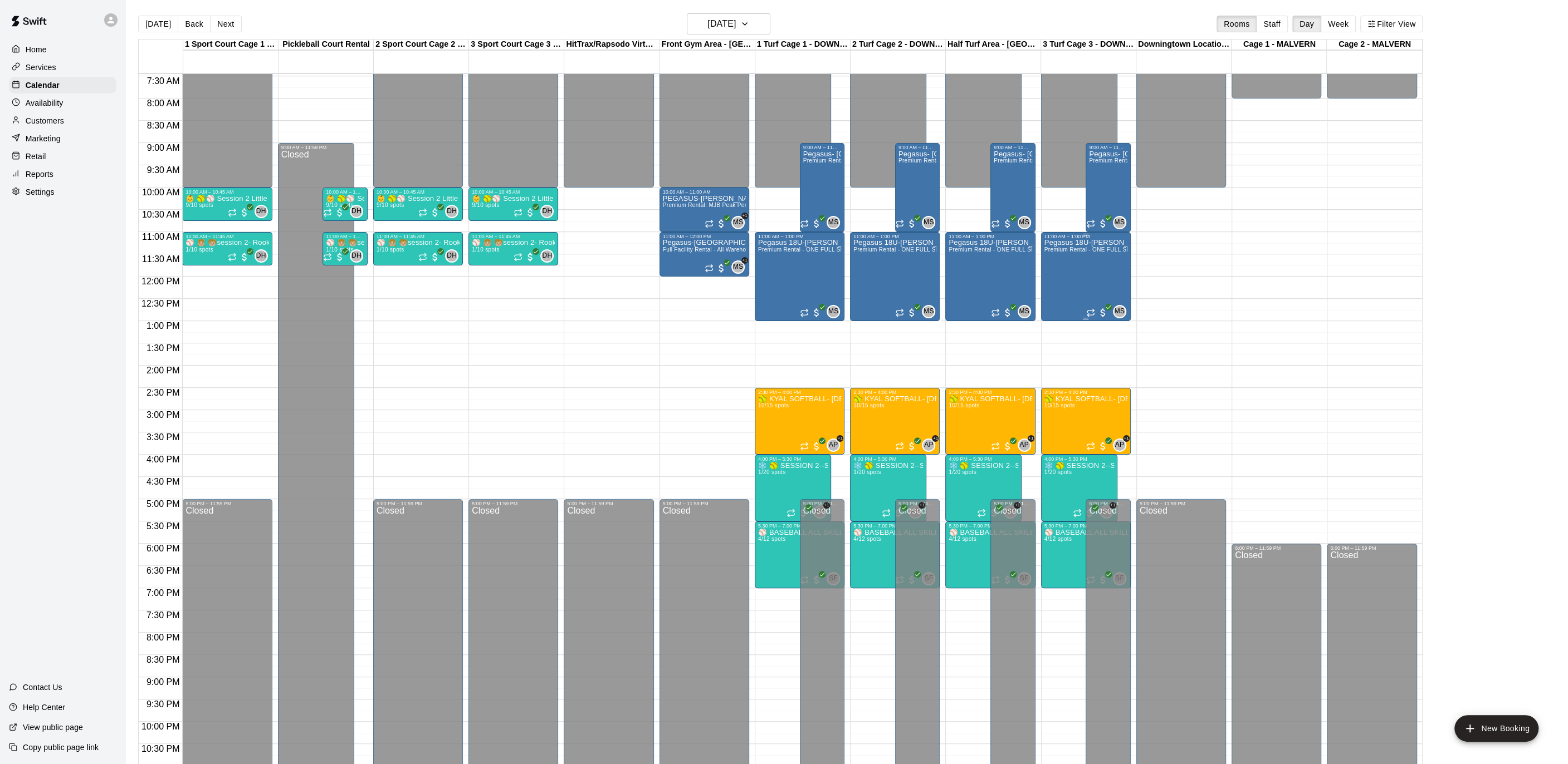
click at [1106, 270] on div "Pegasus 18U-Sareyka Premium Rental - ONE FULL SIDE OF MJB - 60'x100' Turf and T…" at bounding box center [1085, 621] width 83 height 764
click at [1059, 278] on img "edit" at bounding box center [1055, 277] width 13 height 13
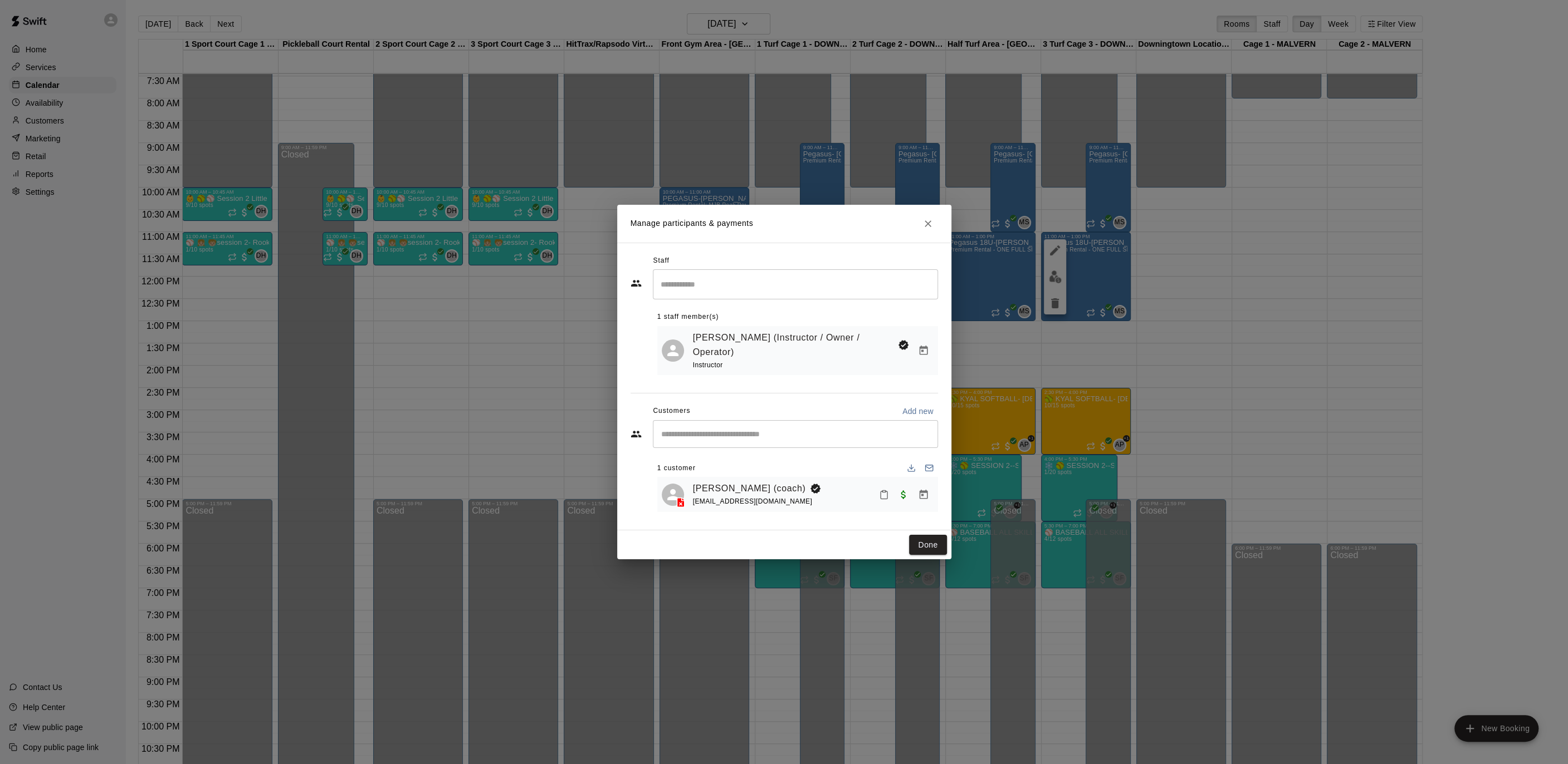
click at [917, 235] on h2 "Manage participants & payments" at bounding box center [784, 224] width 334 height 38
click at [926, 227] on icon "Close" at bounding box center [928, 224] width 7 height 7
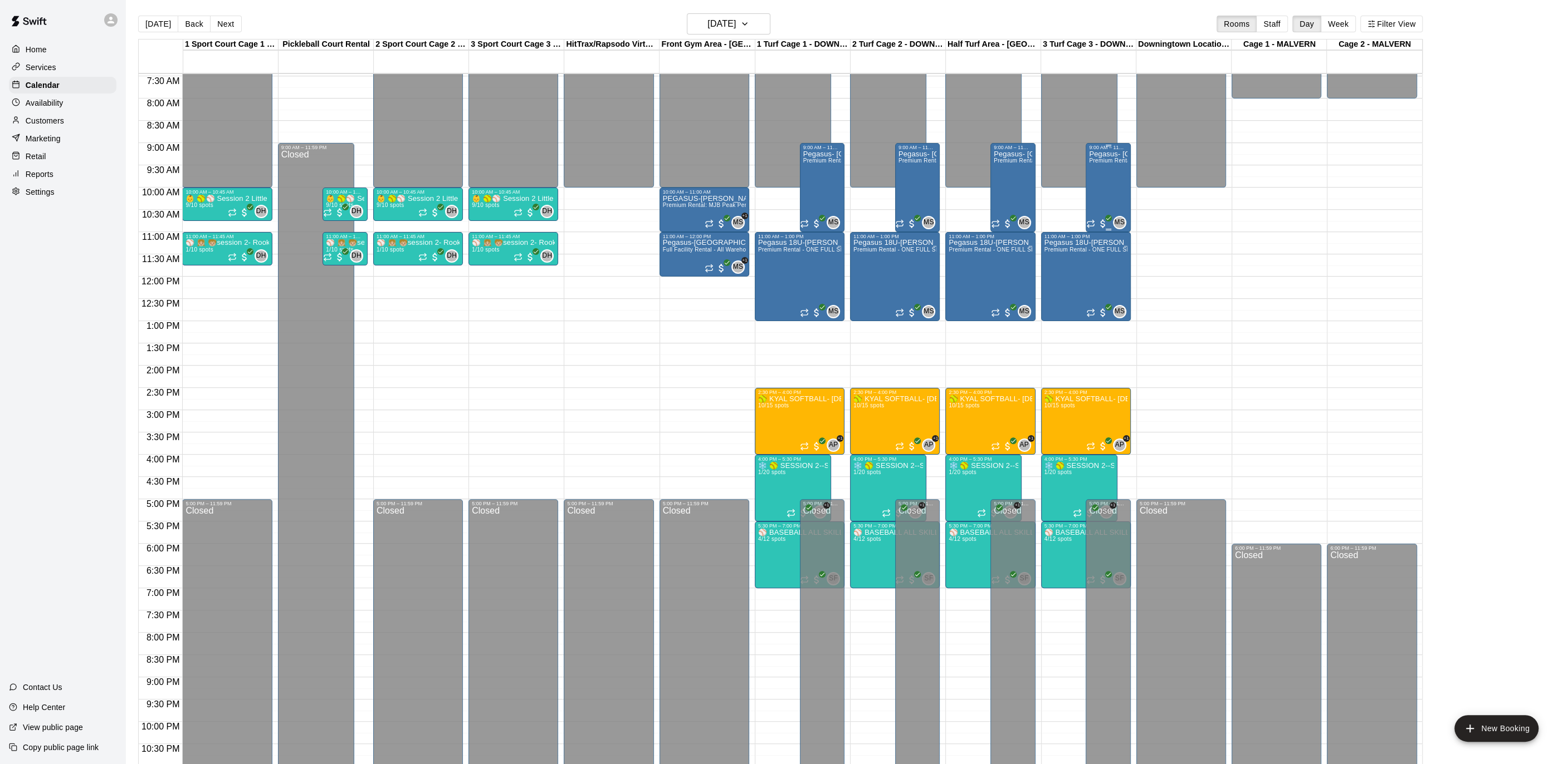
click at [1109, 174] on div "Pegasus- Falkinburg Premium Rental - ONE FULL SIDE OF MJB - 60'x100' Turf and T…" at bounding box center [1108, 532] width 39 height 764
click at [1100, 184] on img "edit" at bounding box center [1100, 187] width 13 height 13
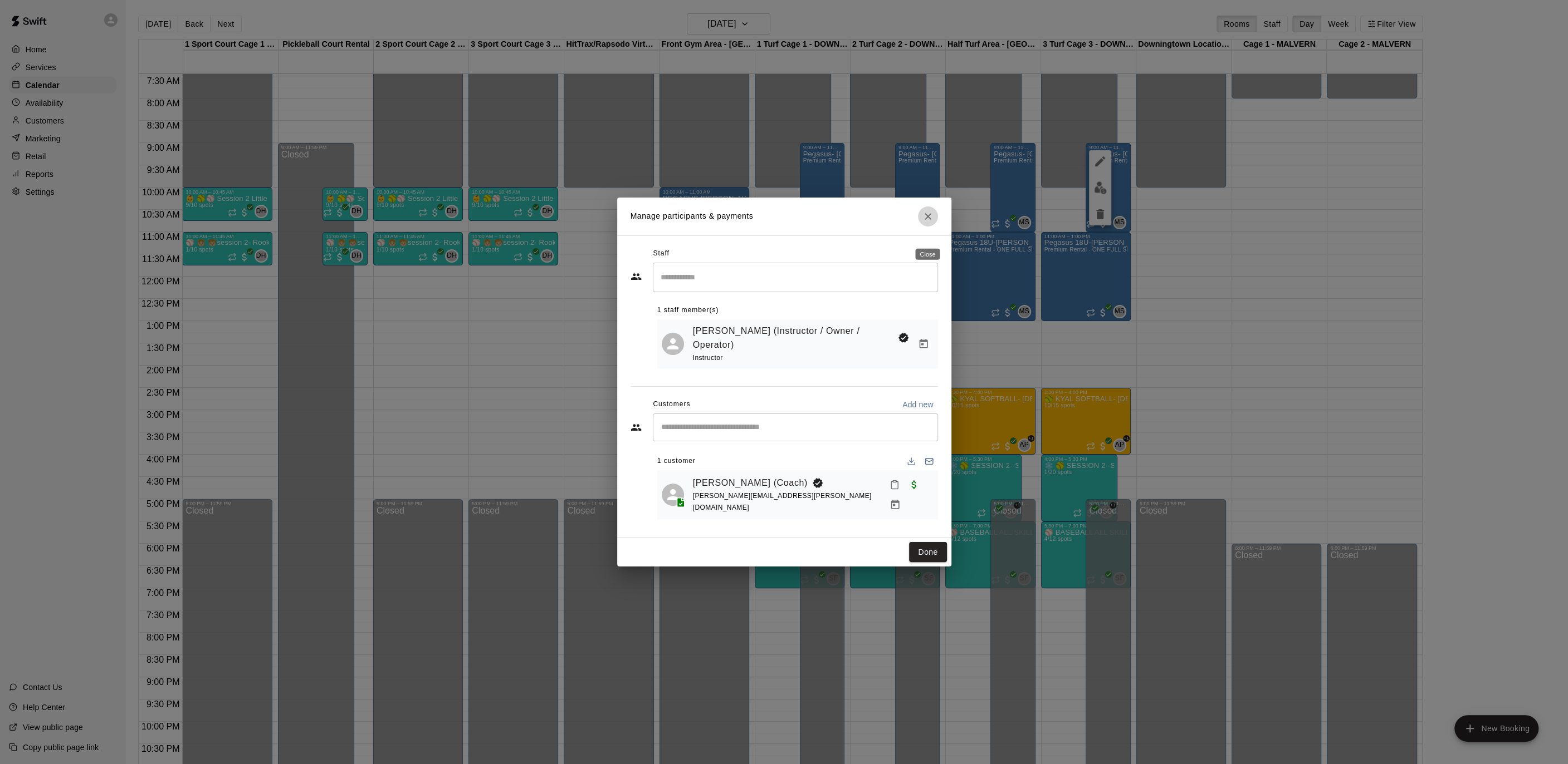
click at [926, 222] on icon "Close" at bounding box center [928, 216] width 11 height 11
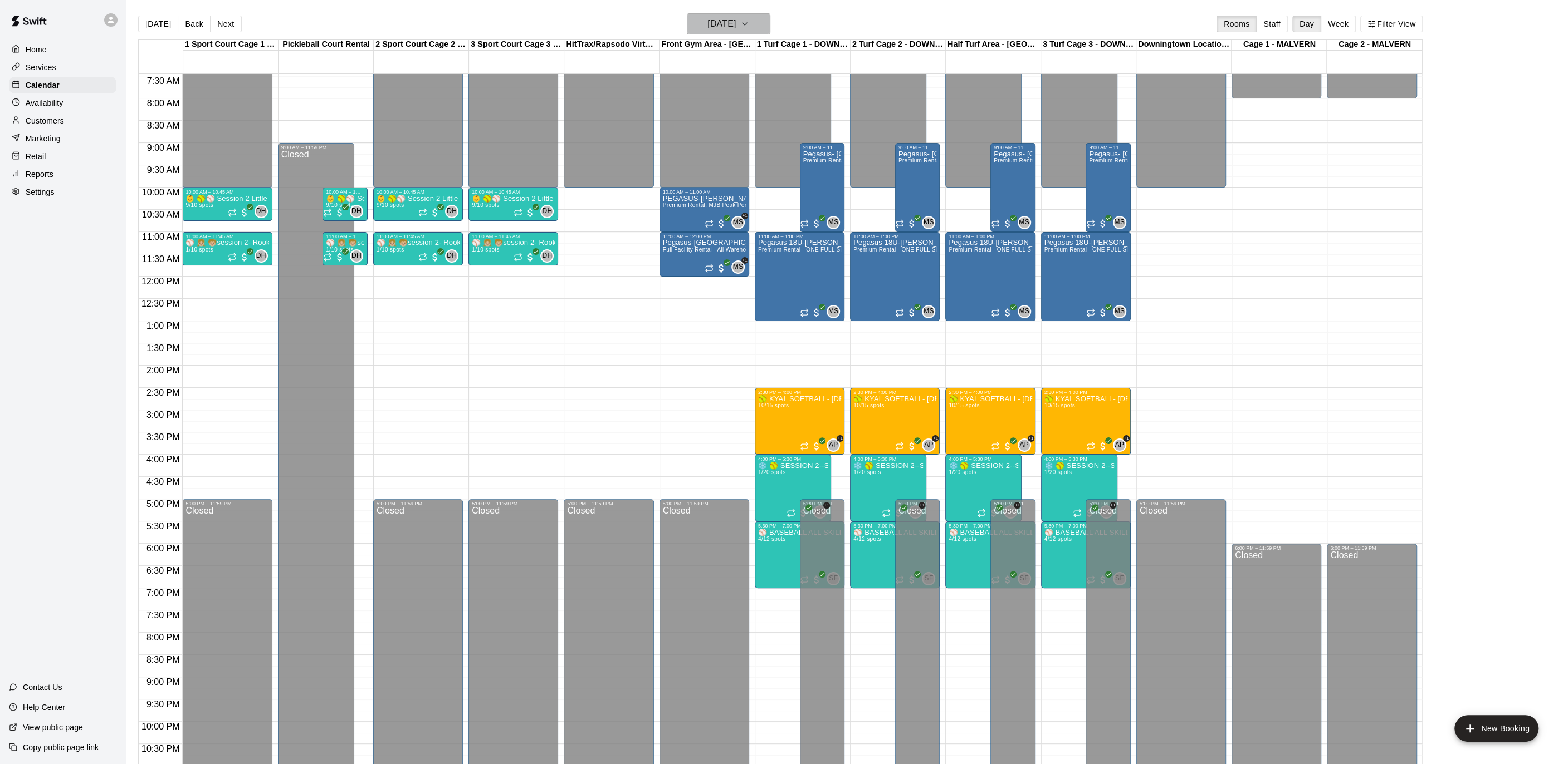
click at [766, 25] on button "Sunday Nov 23" at bounding box center [728, 24] width 84 height 21
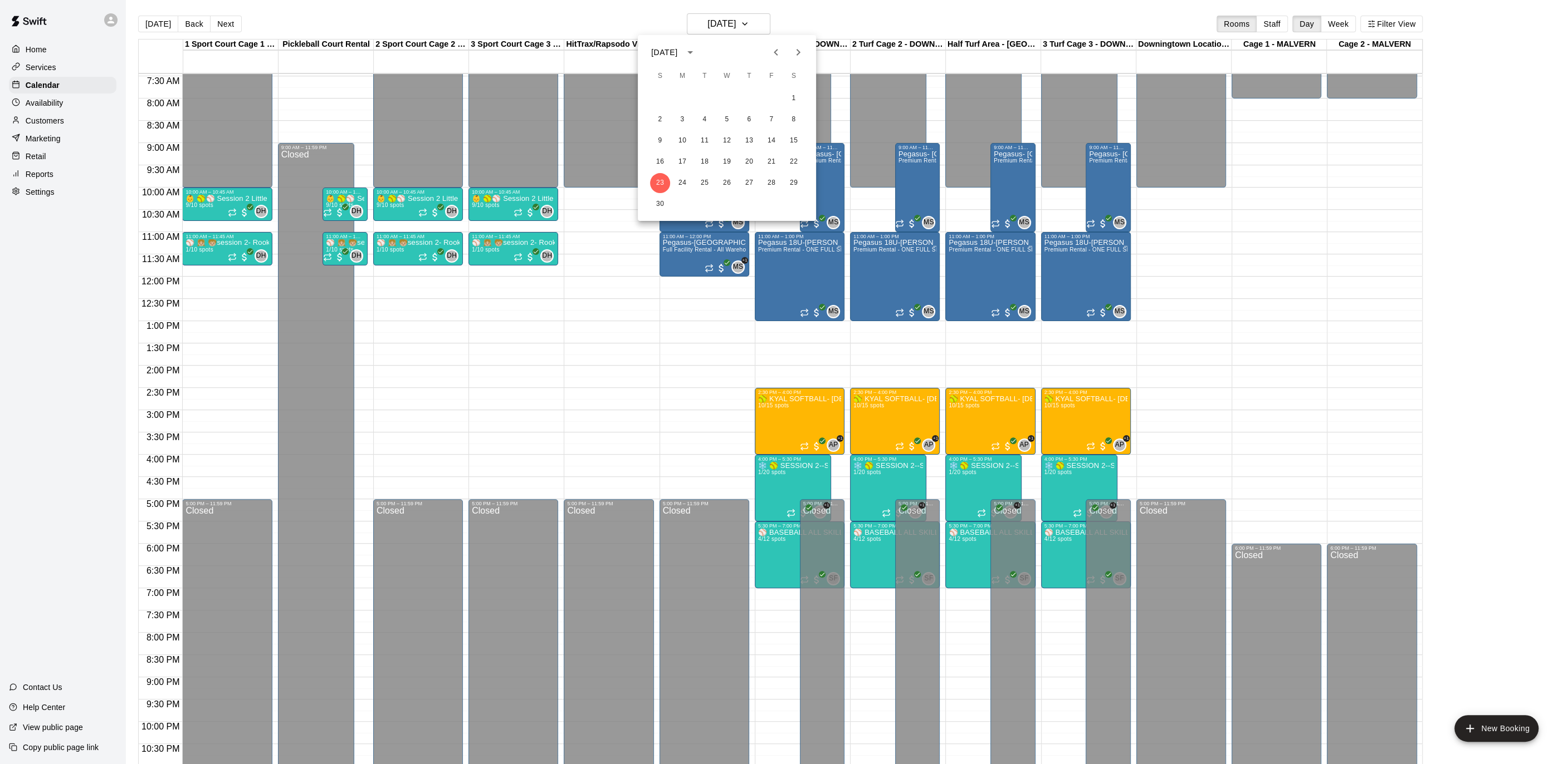
drag, startPoint x: 759, startPoint y: 22, endPoint x: 766, endPoint y: 27, distance: 8.6
click at [759, 22] on div at bounding box center [784, 382] width 1568 height 764
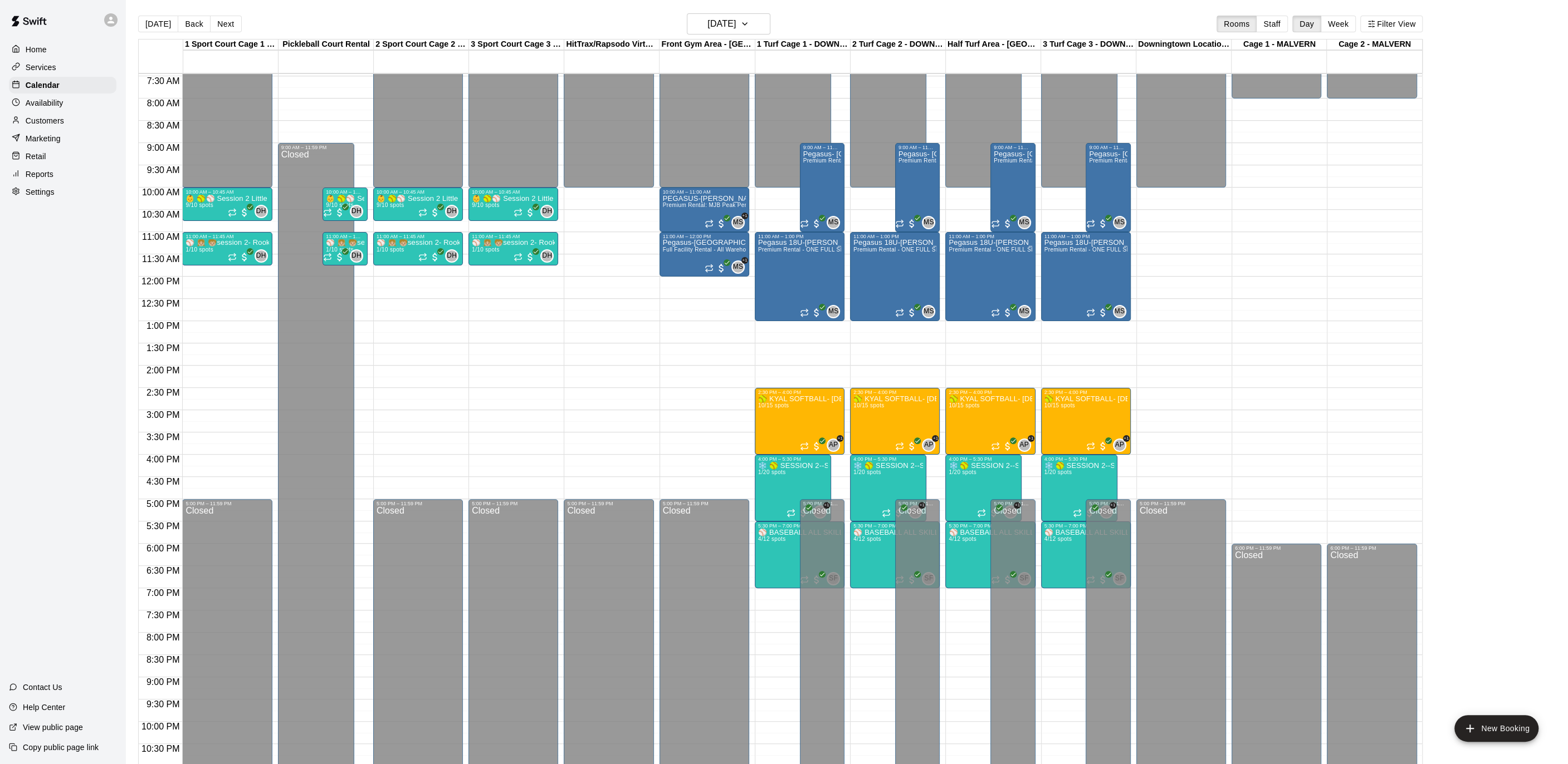
click at [40, 117] on p "Customers" at bounding box center [44, 121] width 39 height 11
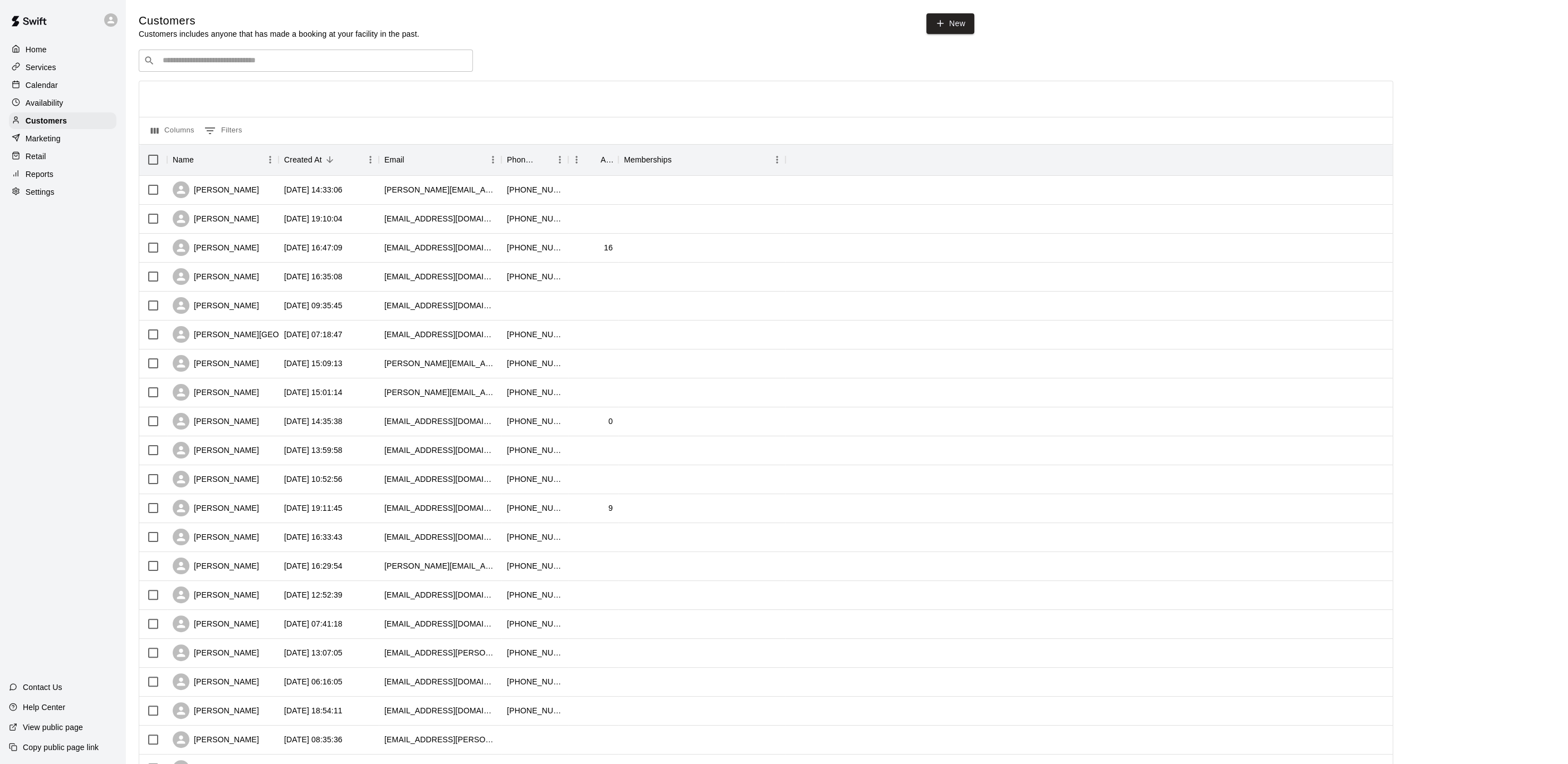
click at [266, 58] on input "Search customers by name or email" at bounding box center [313, 60] width 308 height 11
type input "******"
click at [265, 86] on p "Joseph Falkinburg (Coach)" at bounding box center [220, 84] width 100 height 12
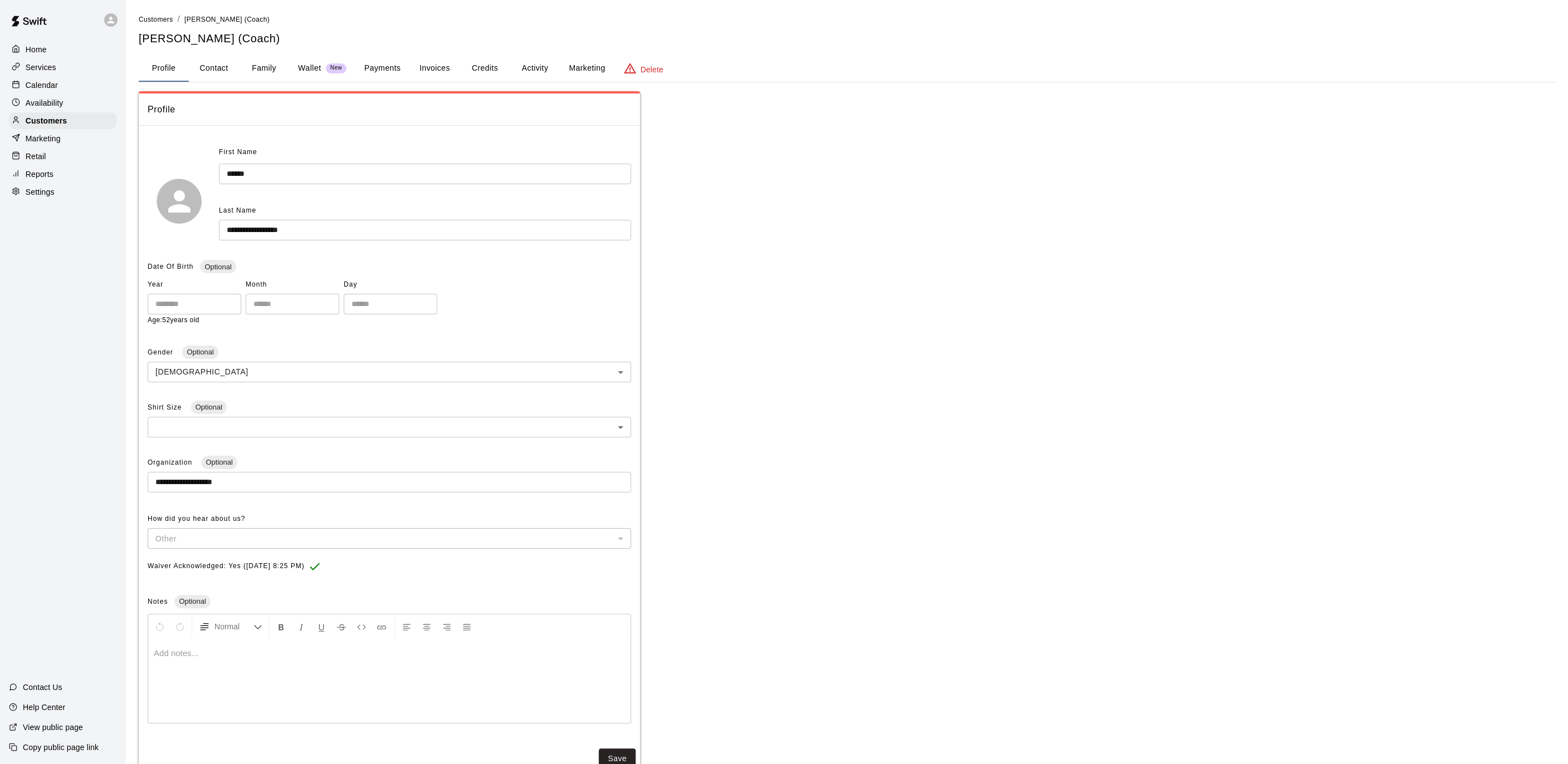
click at [521, 65] on button "Activity" at bounding box center [534, 68] width 50 height 27
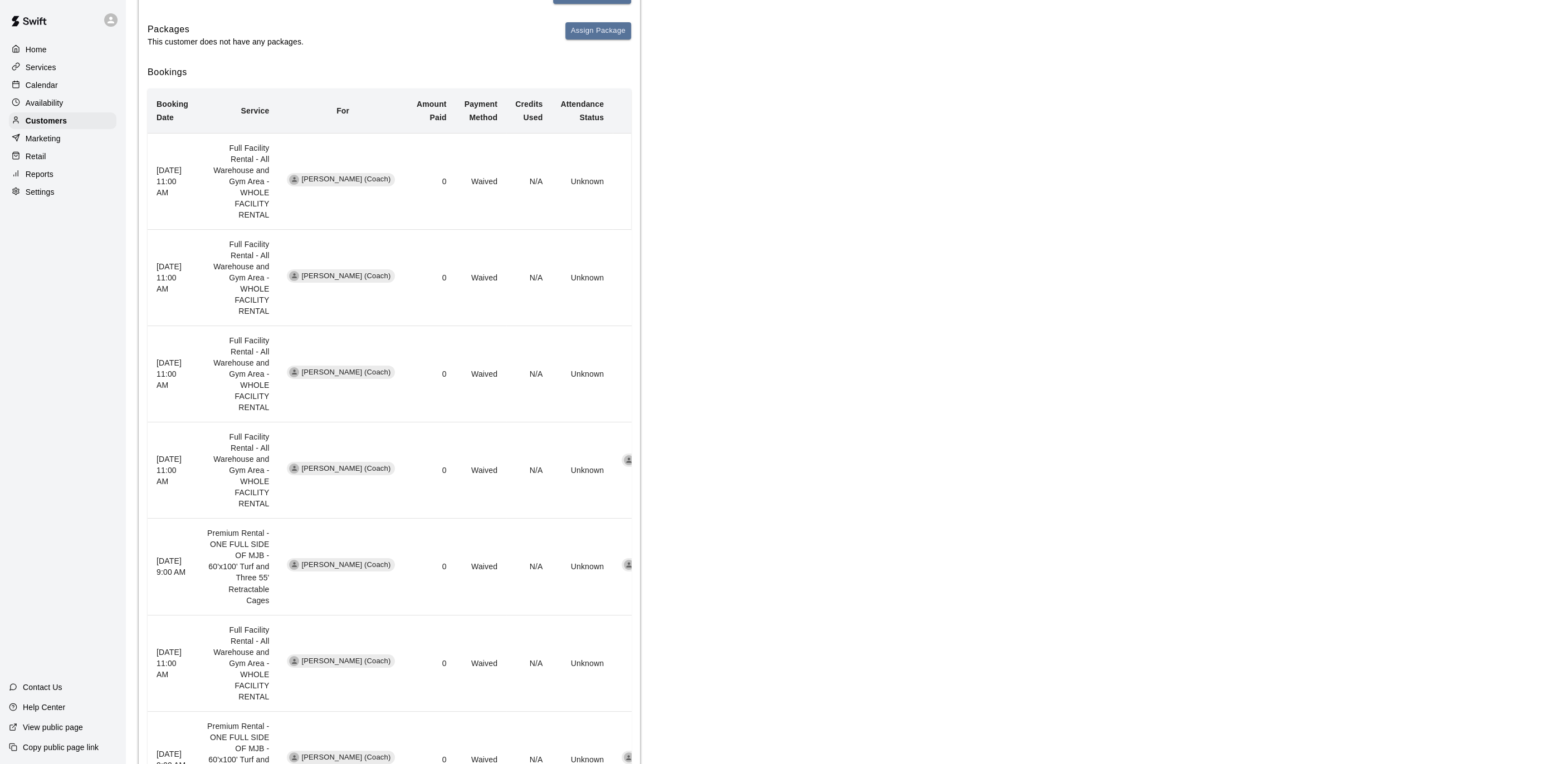
scroll to position [190, 0]
click at [62, 87] on div "Calendar" at bounding box center [63, 85] width 107 height 17
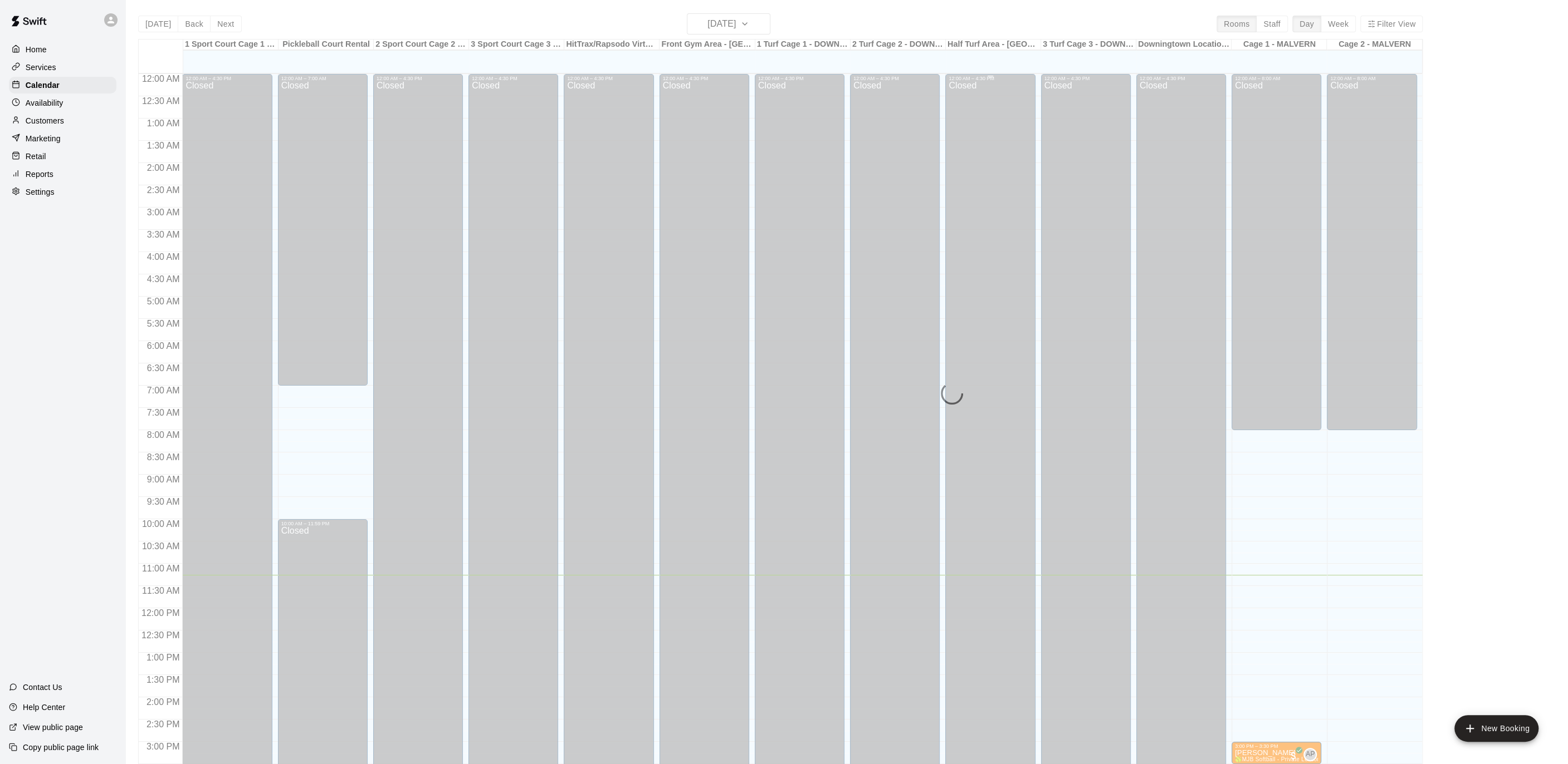
scroll to position [331, 0]
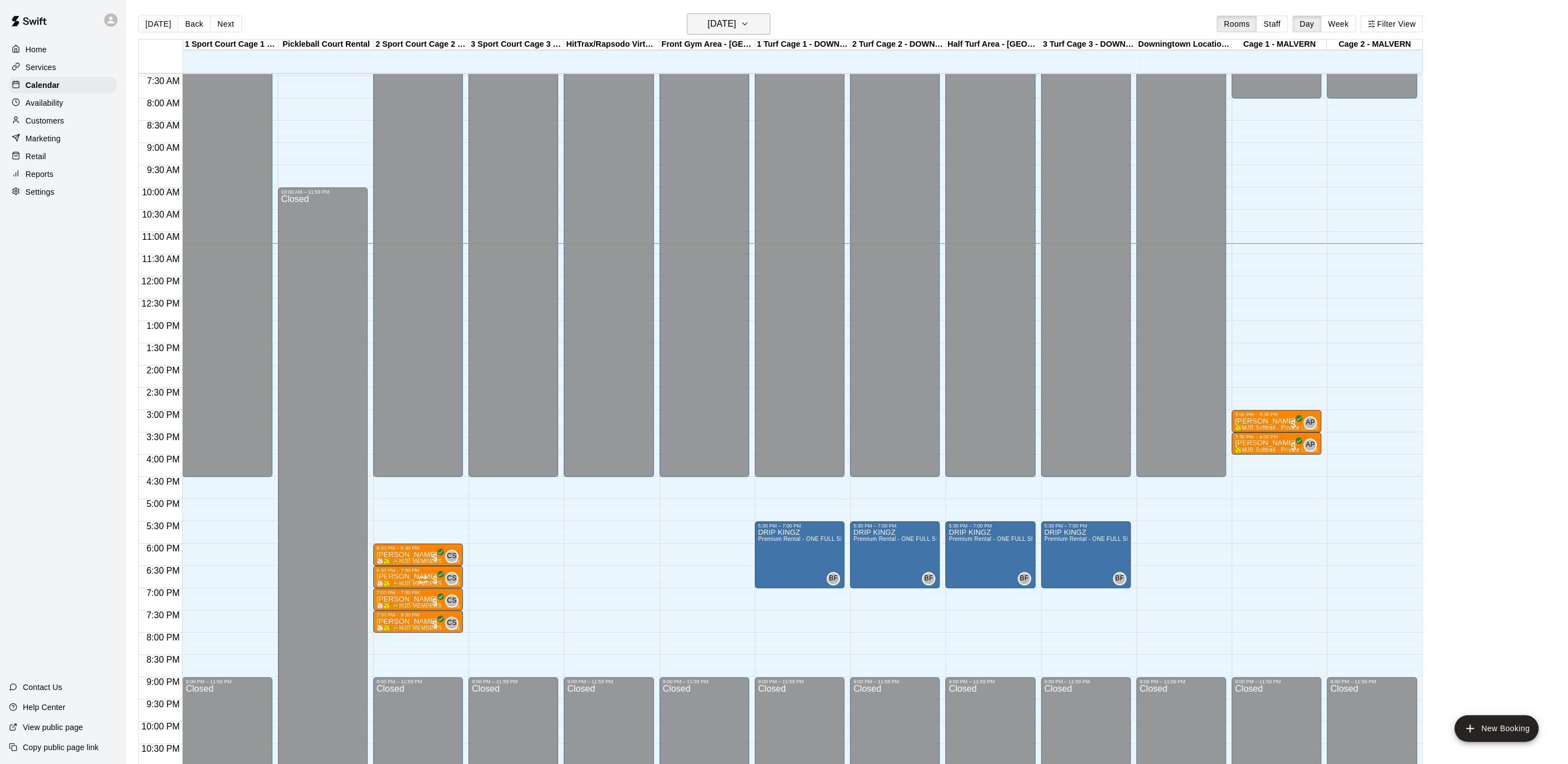
click at [749, 22] on icon "button" at bounding box center [745, 24] width 9 height 13
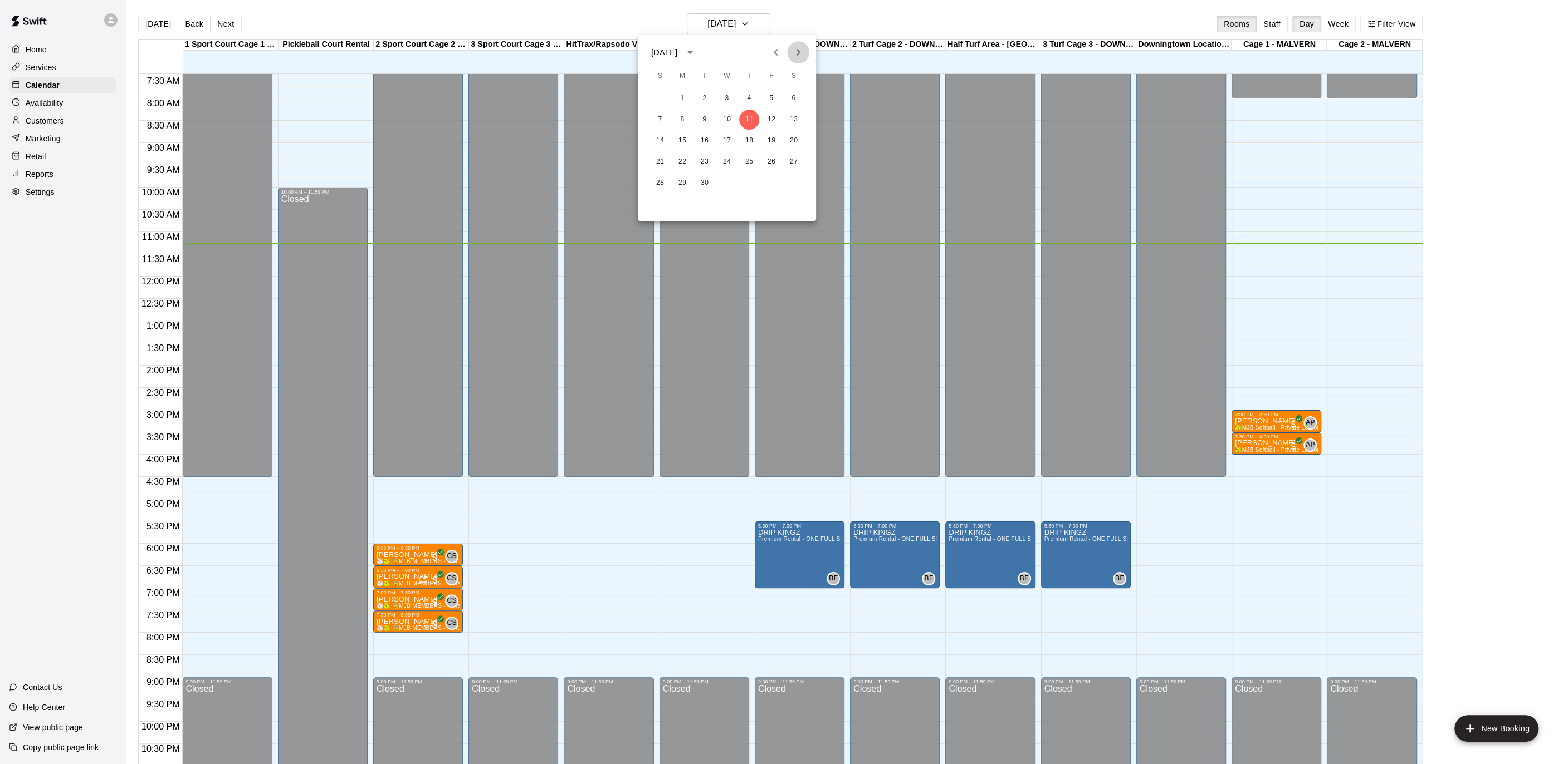
click at [802, 53] on icon "Next month" at bounding box center [798, 52] width 13 height 13
click at [781, 52] on icon "Previous month" at bounding box center [776, 52] width 13 height 13
click at [657, 200] on button "30" at bounding box center [660, 204] width 20 height 20
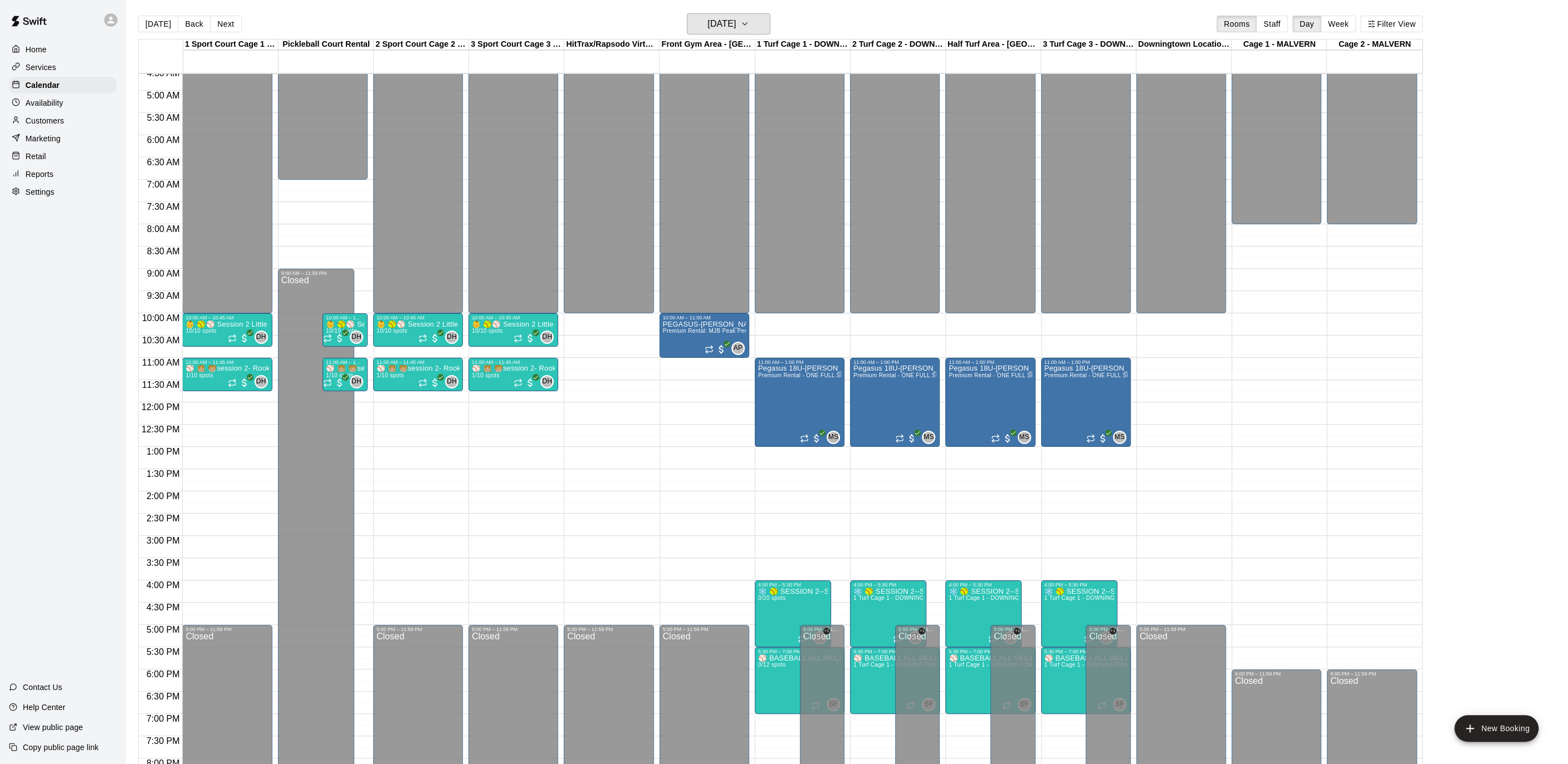
scroll to position [137, 0]
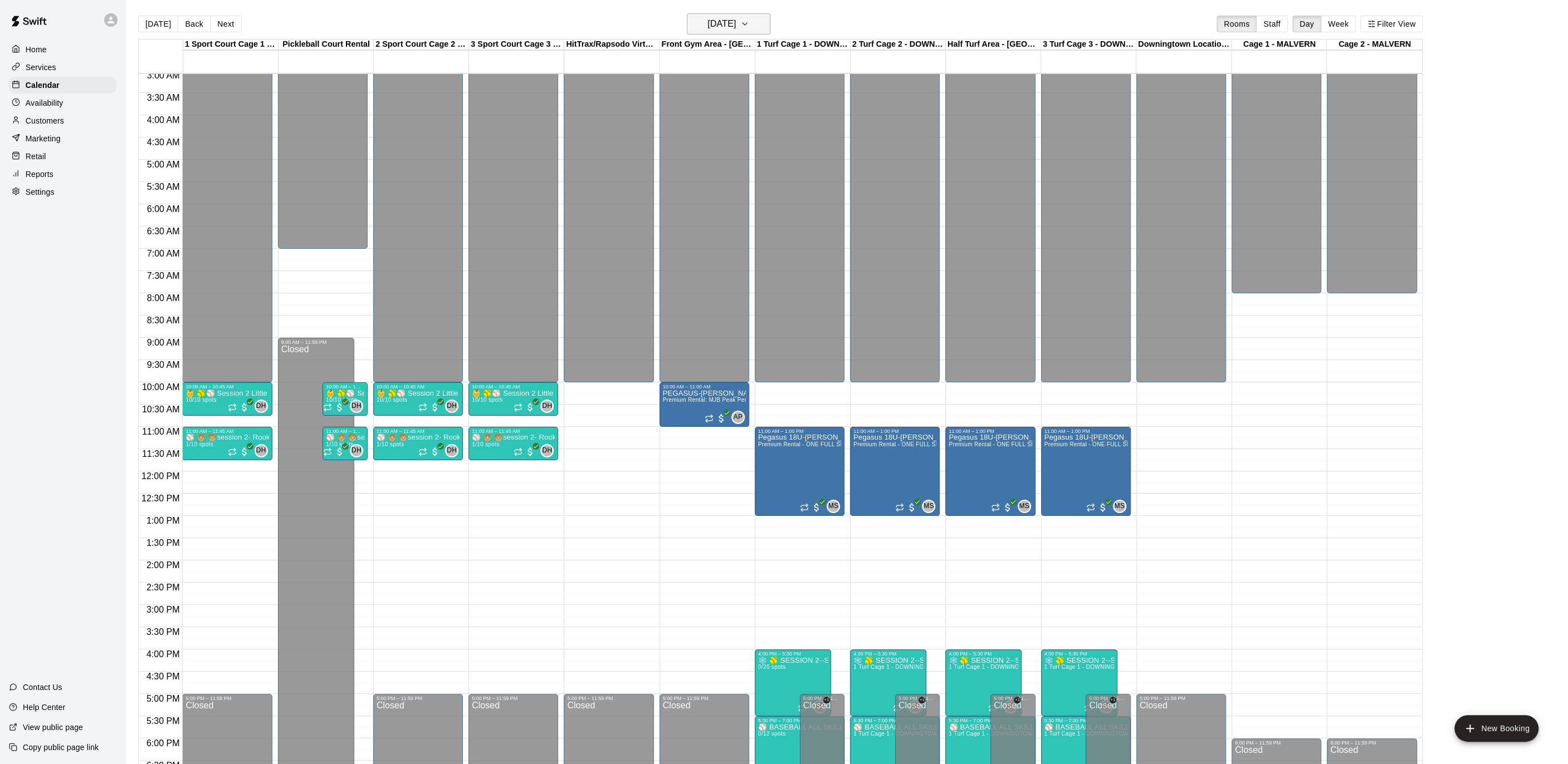
click at [730, 21] on h6 "Sunday Nov 30" at bounding box center [721, 24] width 28 height 15
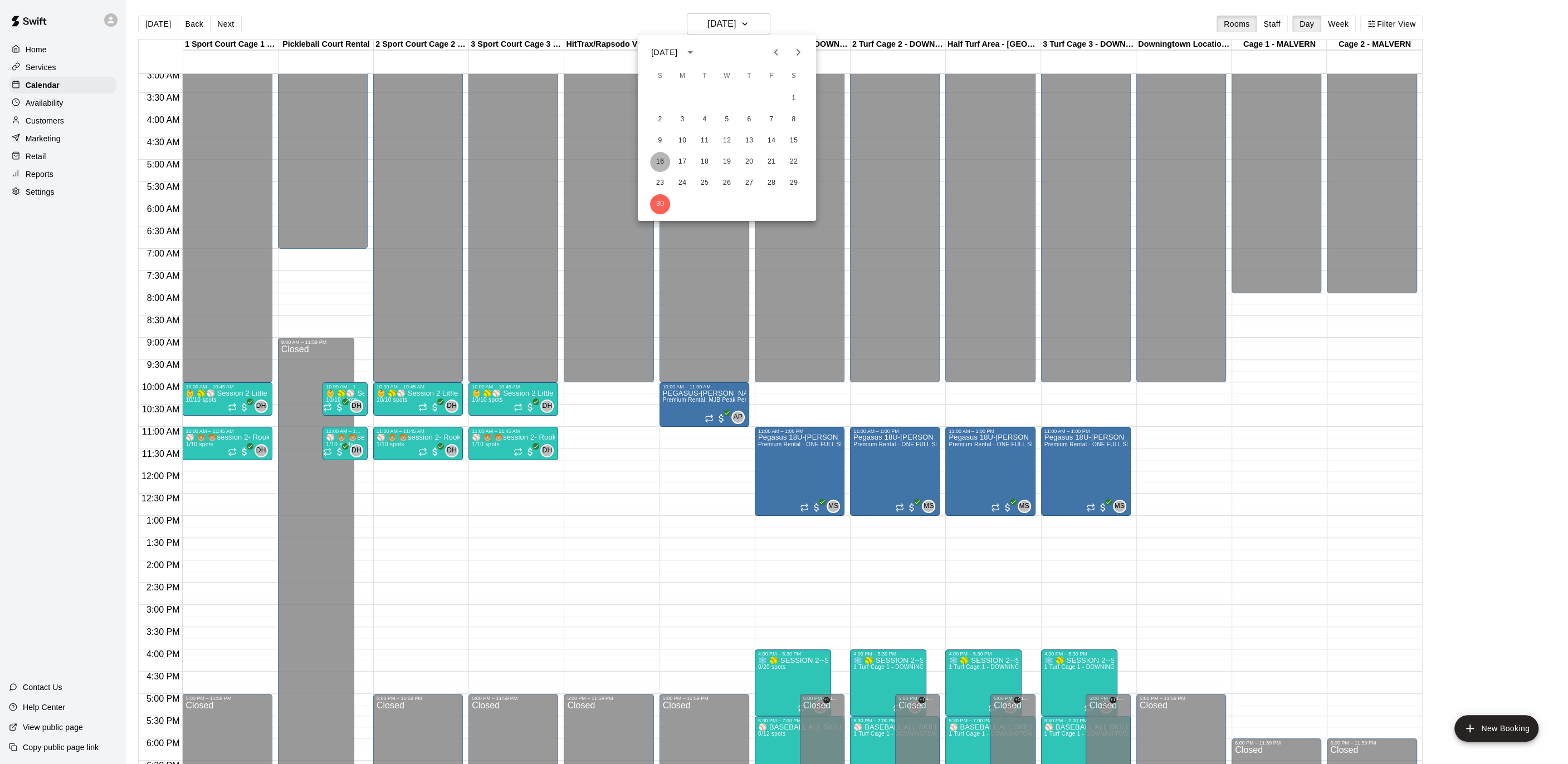
click at [660, 157] on button "16" at bounding box center [660, 162] width 20 height 20
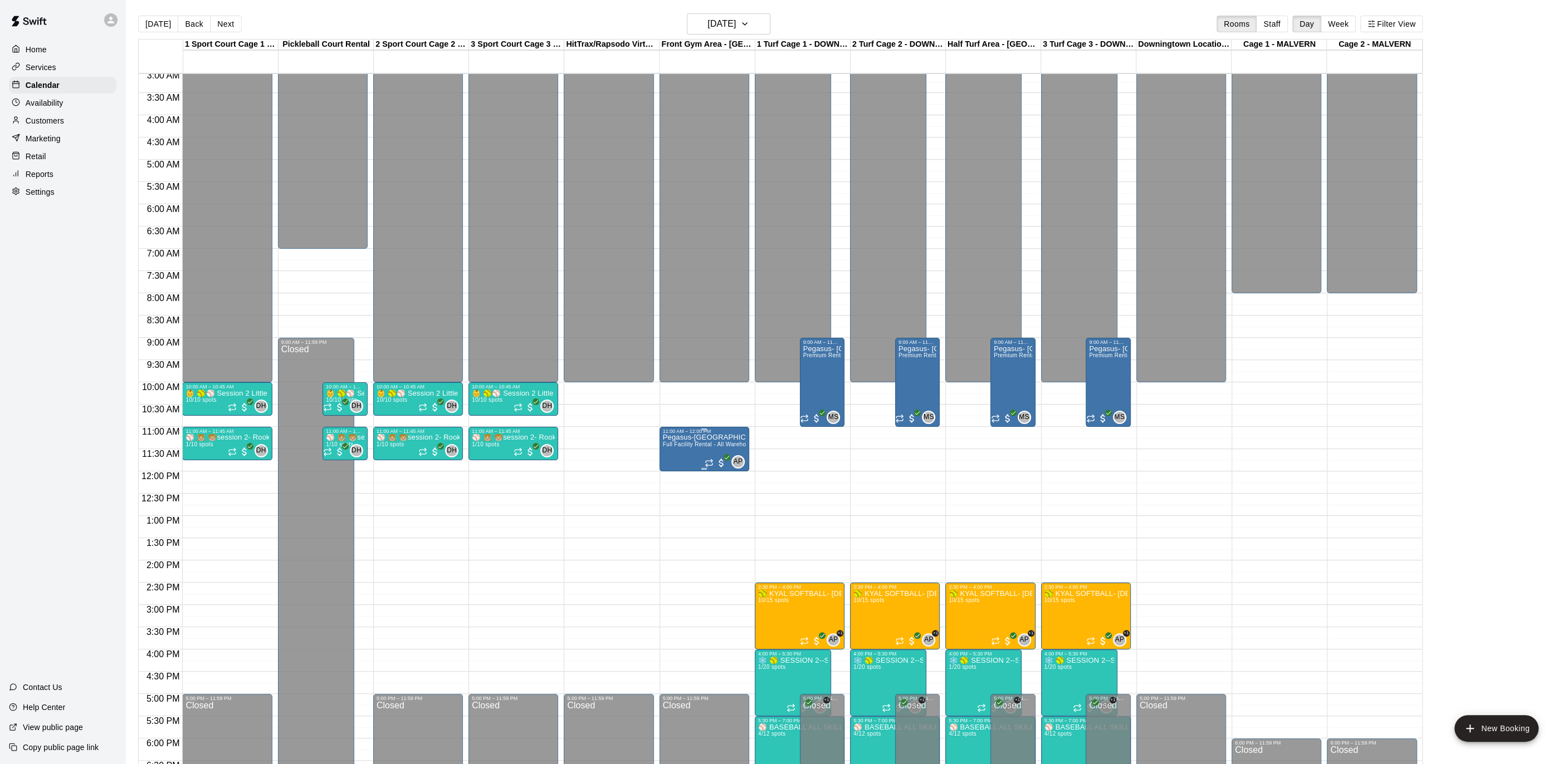
click at [698, 445] on span "Full Facility Rental - All Warehouse and Gym Area - WHOLE FACILITY RENTAL" at bounding box center [768, 444] width 211 height 6
click at [674, 477] on img "edit" at bounding box center [674, 480] width 13 height 13
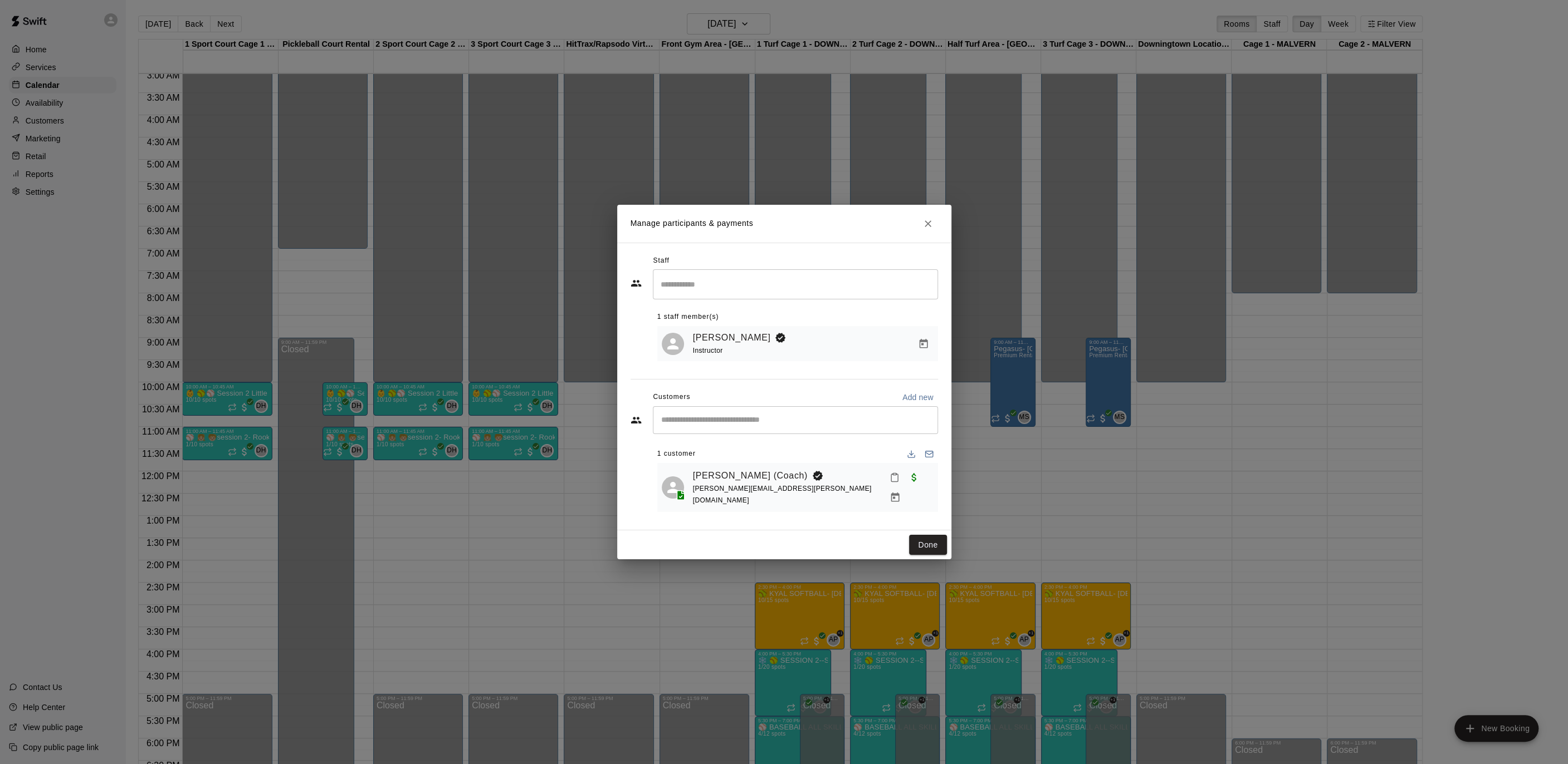
click at [923, 230] on icon "Close" at bounding box center [928, 224] width 11 height 11
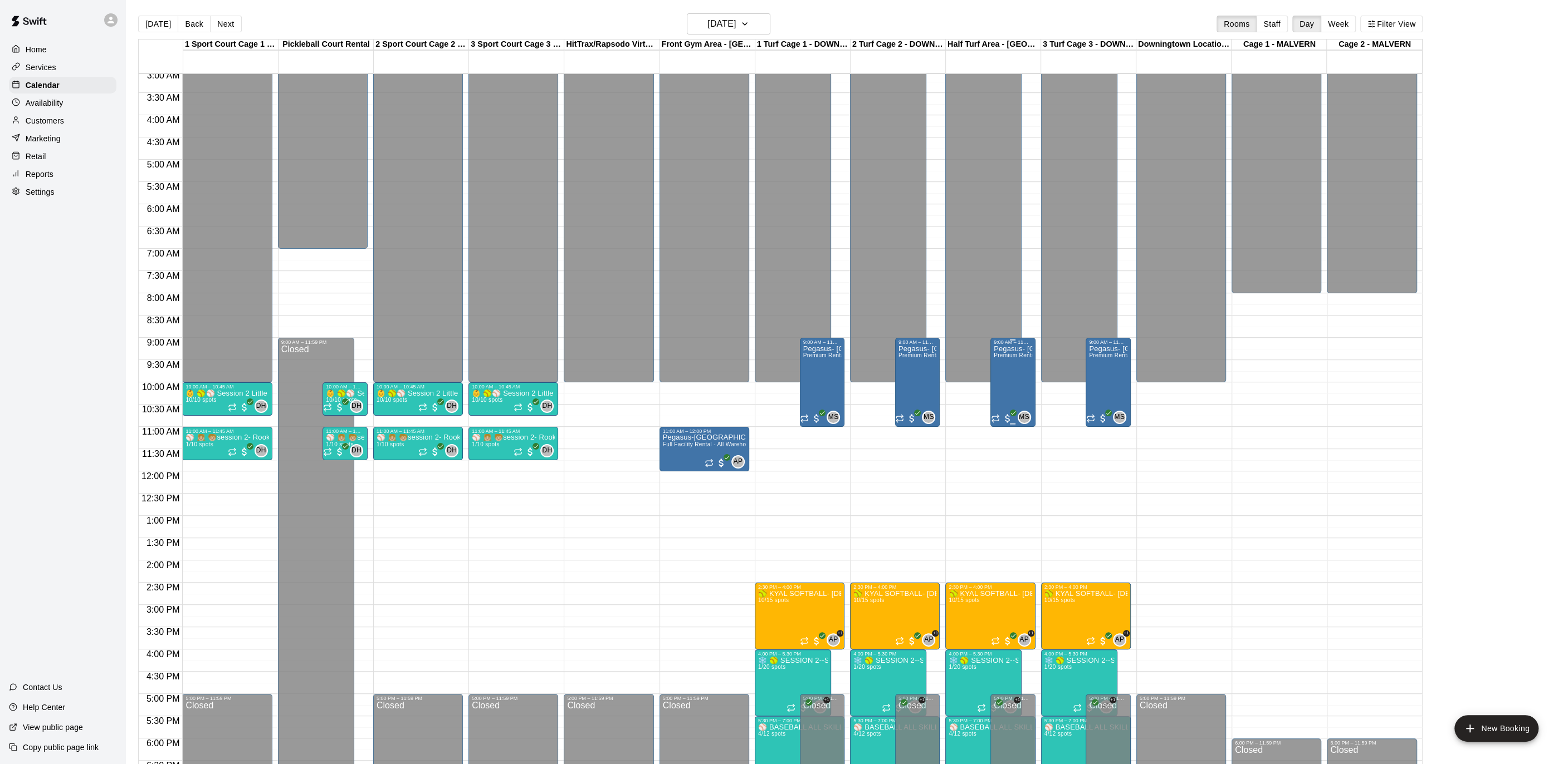
click at [1018, 382] on div "Pegasus- Falkinburg Premium Rental - ONE FULL SIDE OF MJB - 60'x100' Turf and T…" at bounding box center [1012, 727] width 39 height 764
click at [1012, 382] on button "edit" at bounding box center [1005, 383] width 22 height 22
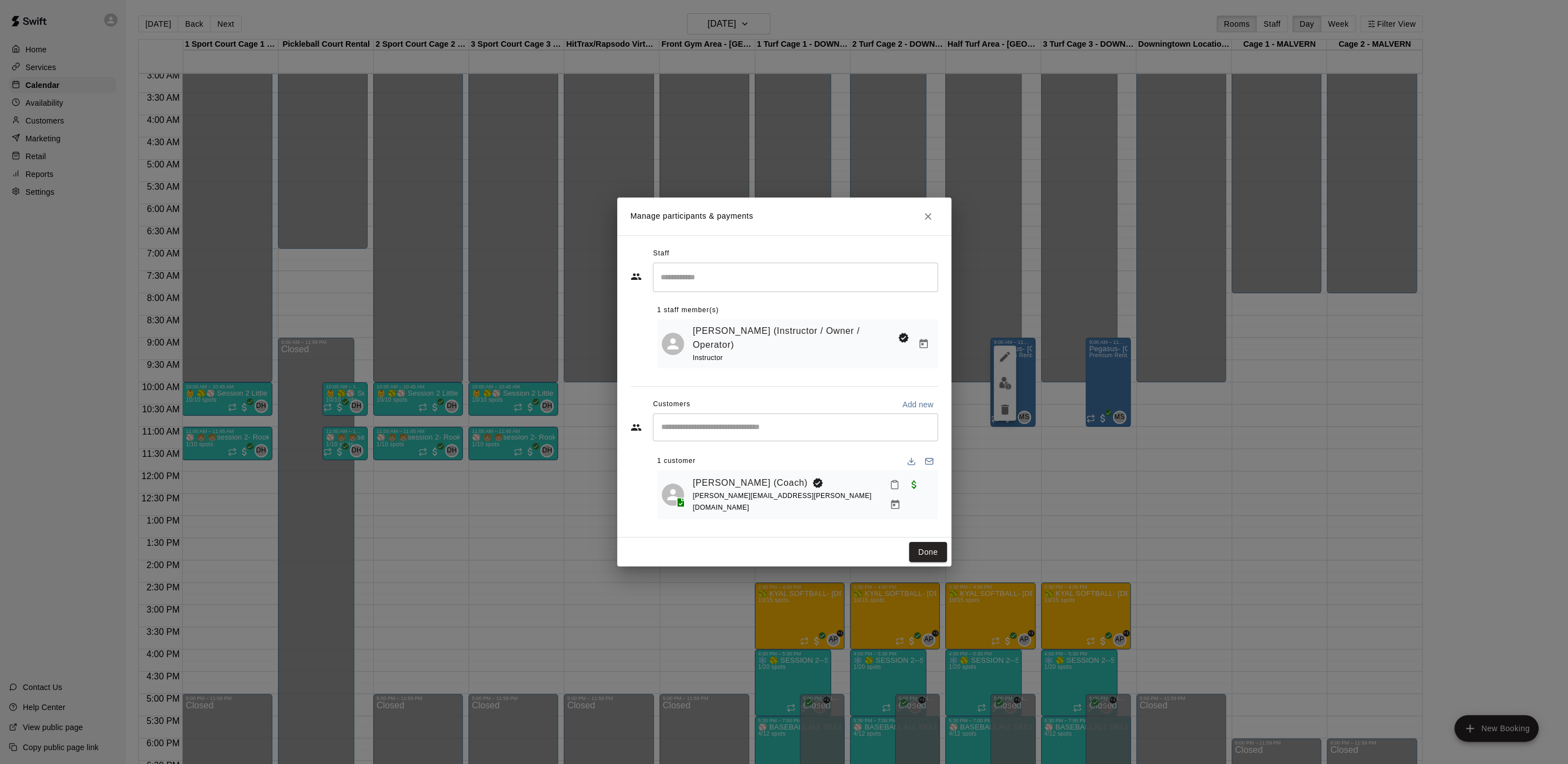
drag, startPoint x: 934, startPoint y: 226, endPoint x: 891, endPoint y: 238, distance: 44.6
click at [934, 226] on button "Close" at bounding box center [928, 216] width 20 height 20
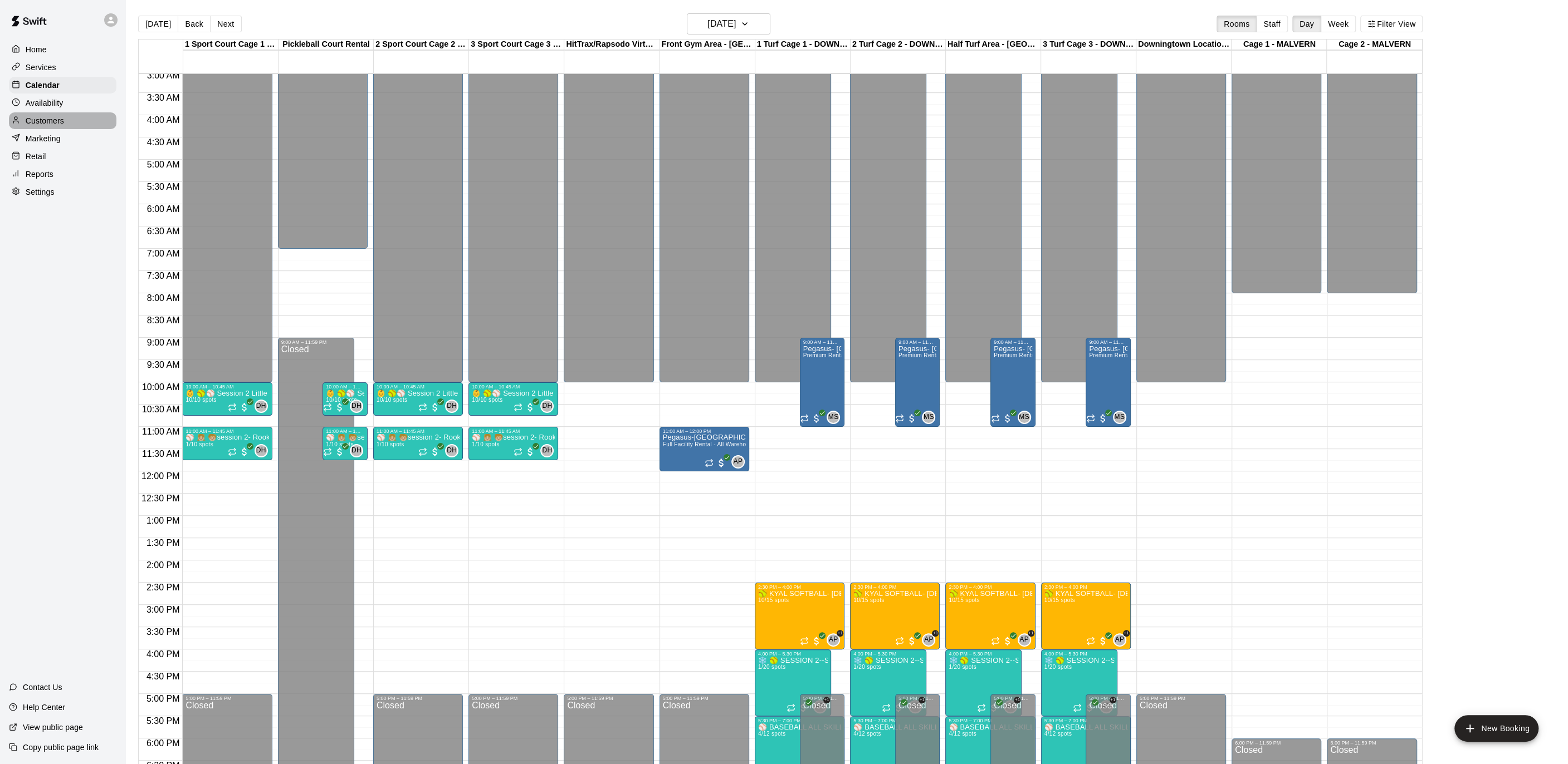
click at [46, 124] on p "Customers" at bounding box center [44, 121] width 39 height 11
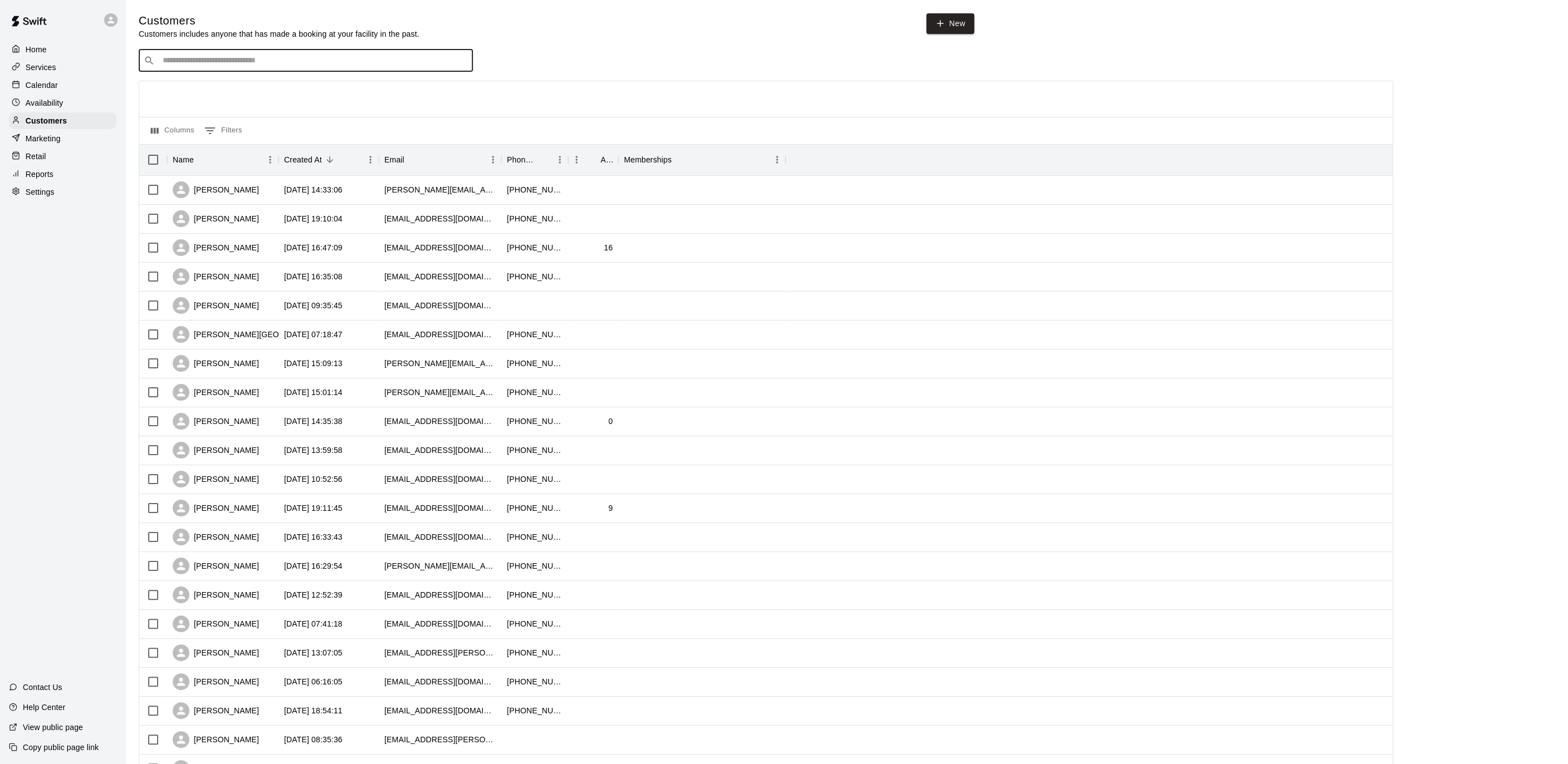
click at [311, 64] on input "Search customers by name or email" at bounding box center [313, 60] width 308 height 11
type input "****"
click at [211, 84] on p "Joseph Falkinburg (Coach)" at bounding box center [220, 84] width 100 height 12
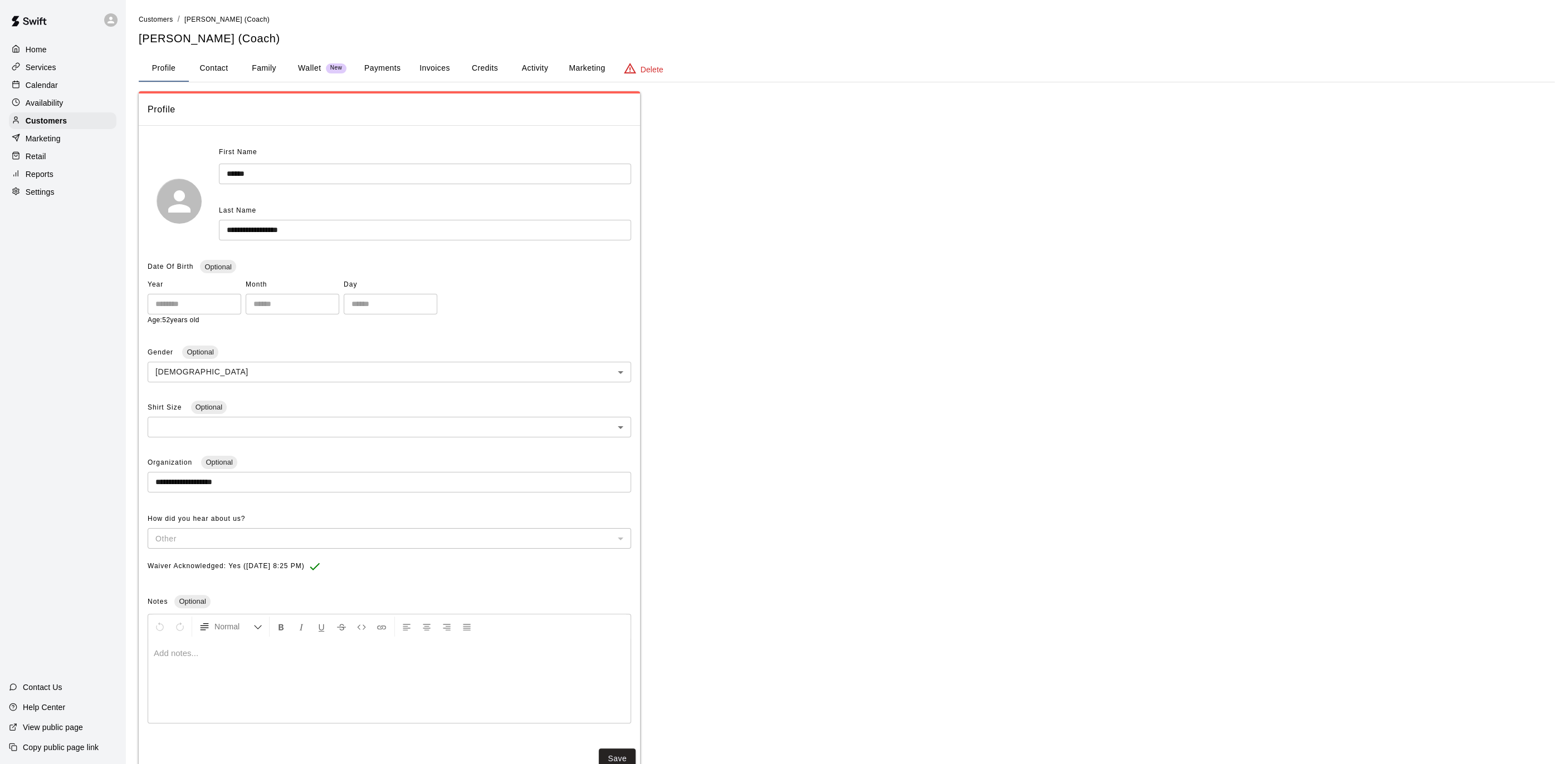
click at [461, 68] on button "Credits" at bounding box center [484, 68] width 50 height 27
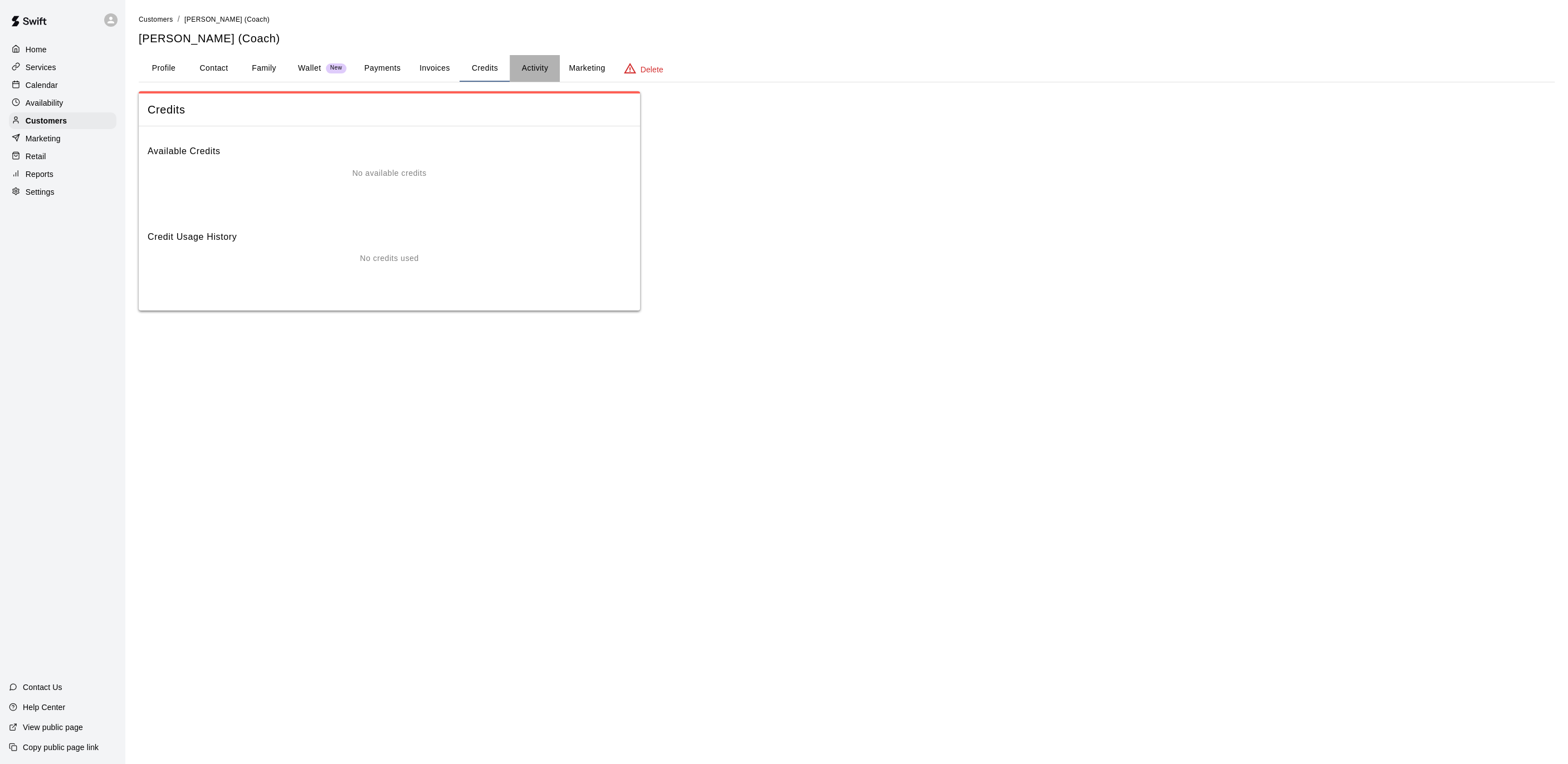
click at [531, 67] on button "Activity" at bounding box center [534, 68] width 50 height 27
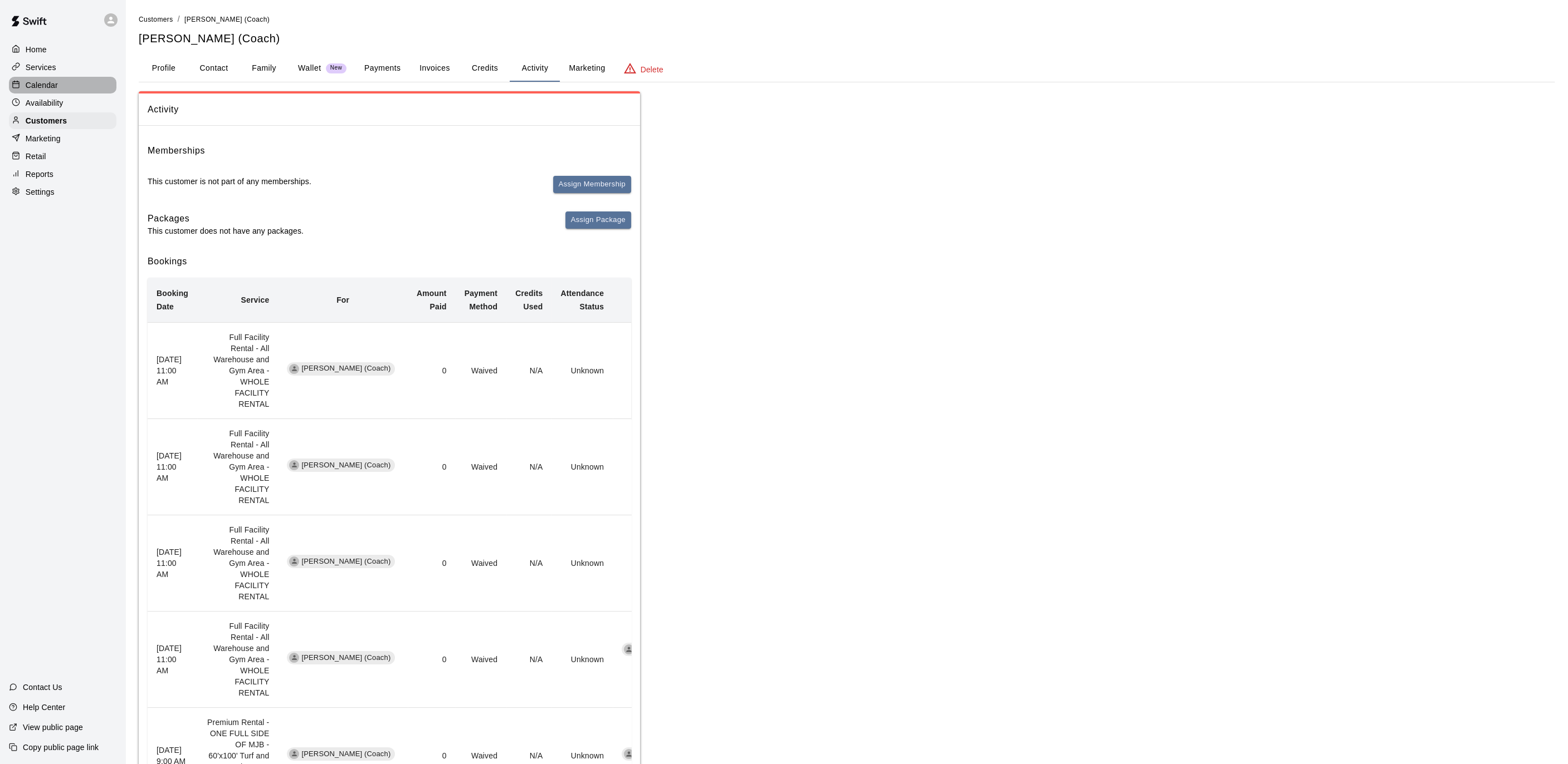
drag, startPoint x: 60, startPoint y: 86, endPoint x: 118, endPoint y: 84, distance: 58.0
click at [60, 86] on div "Calendar" at bounding box center [63, 85] width 107 height 17
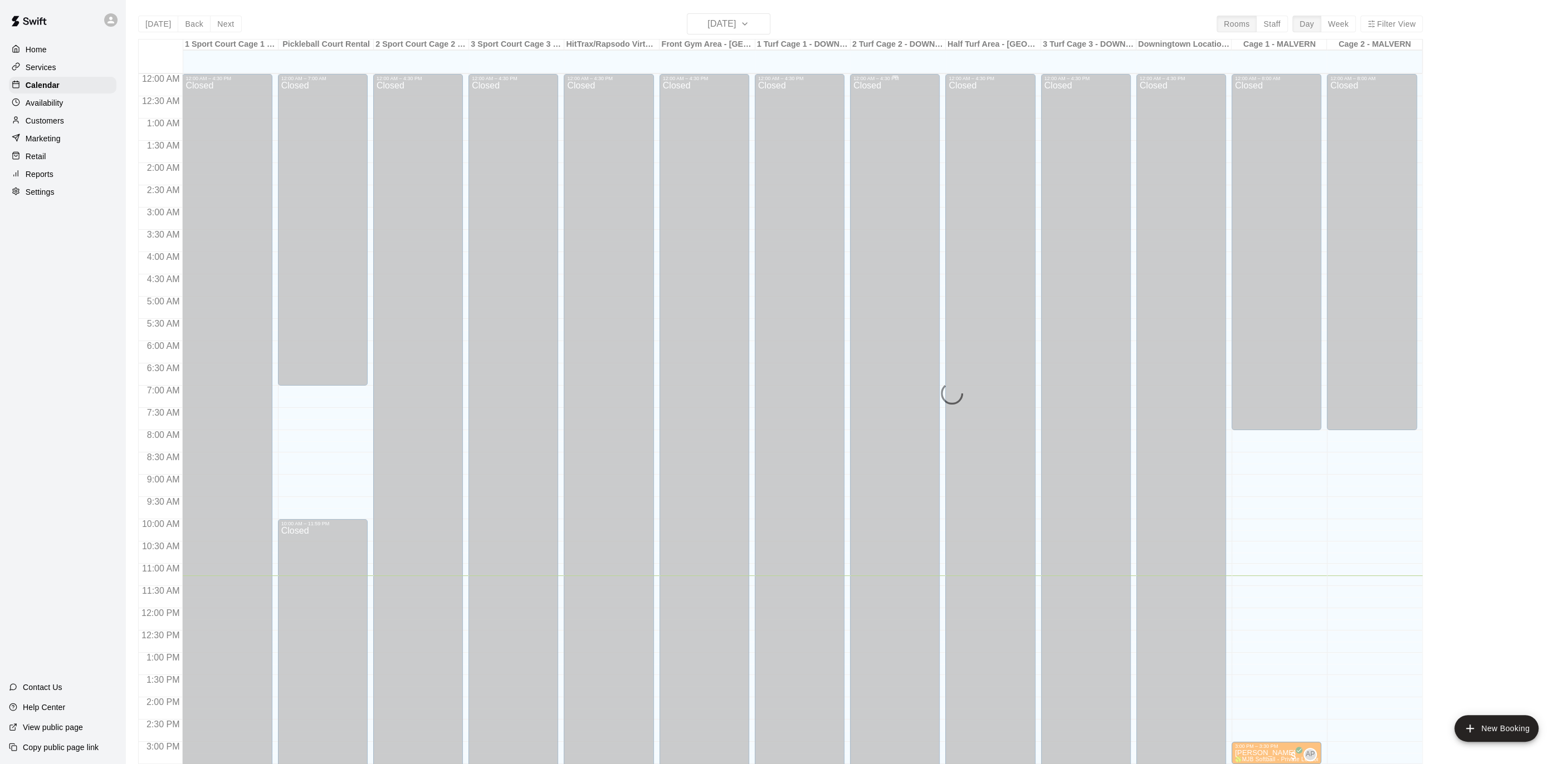
scroll to position [331, 0]
